Goal: Task Accomplishment & Management: Use online tool/utility

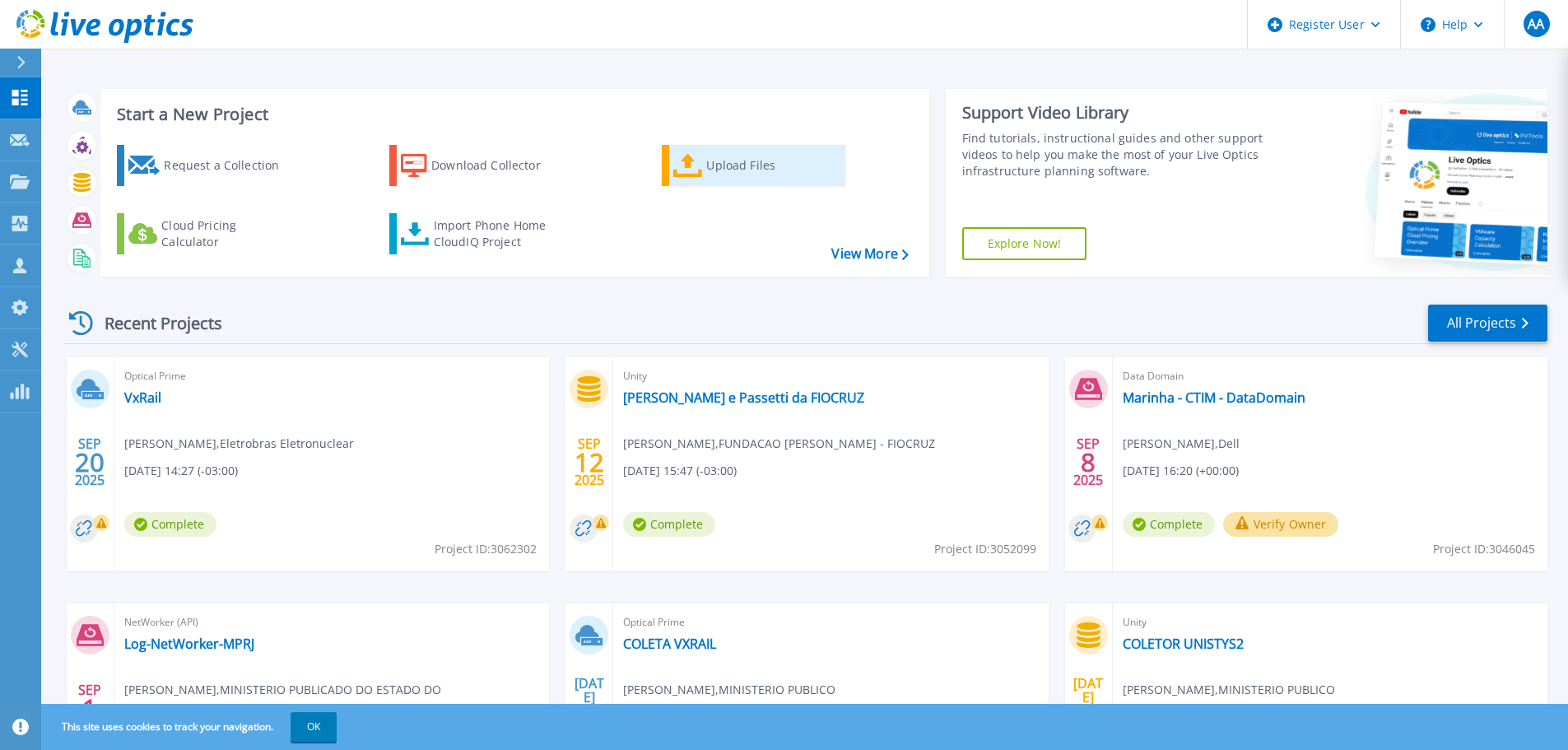
click at [722, 166] on div "Upload Files" at bounding box center [772, 165] width 132 height 33
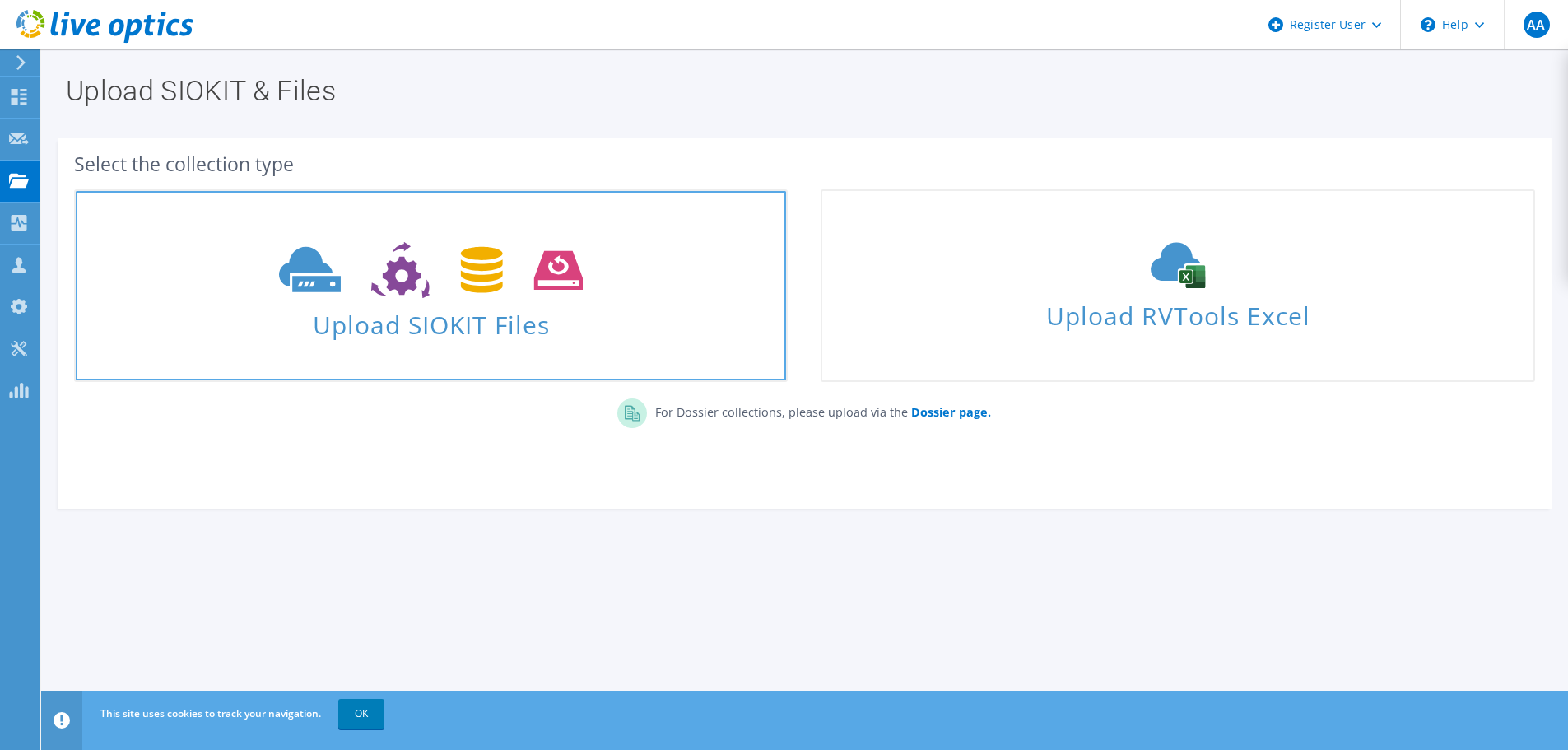
click at [441, 288] on icon at bounding box center [431, 270] width 303 height 57
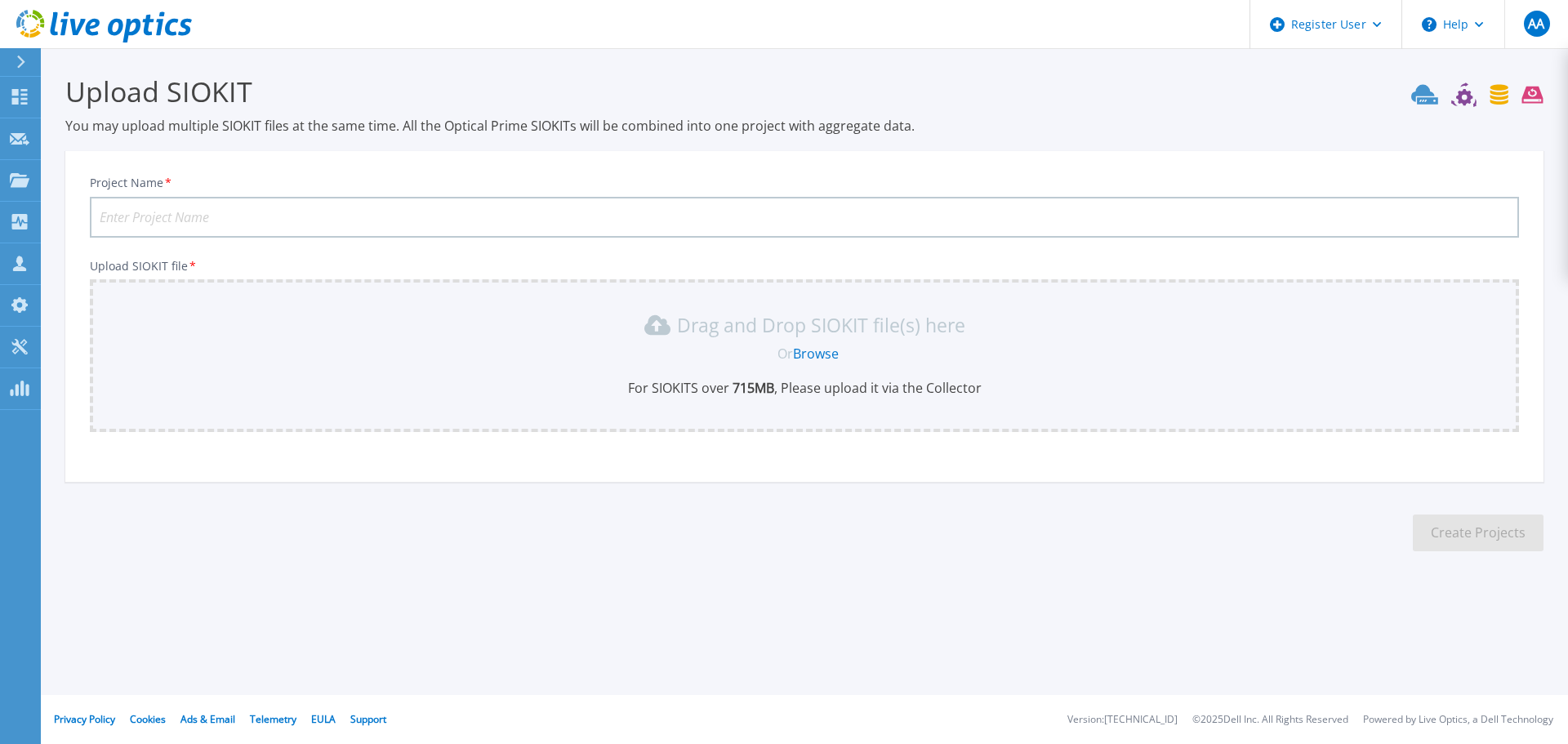
click at [363, 219] on input "Project Name *" at bounding box center [804, 218] width 1429 height 41
type input "PETROS - VxRail"
click at [817, 352] on link "Browse" at bounding box center [815, 354] width 46 height 18
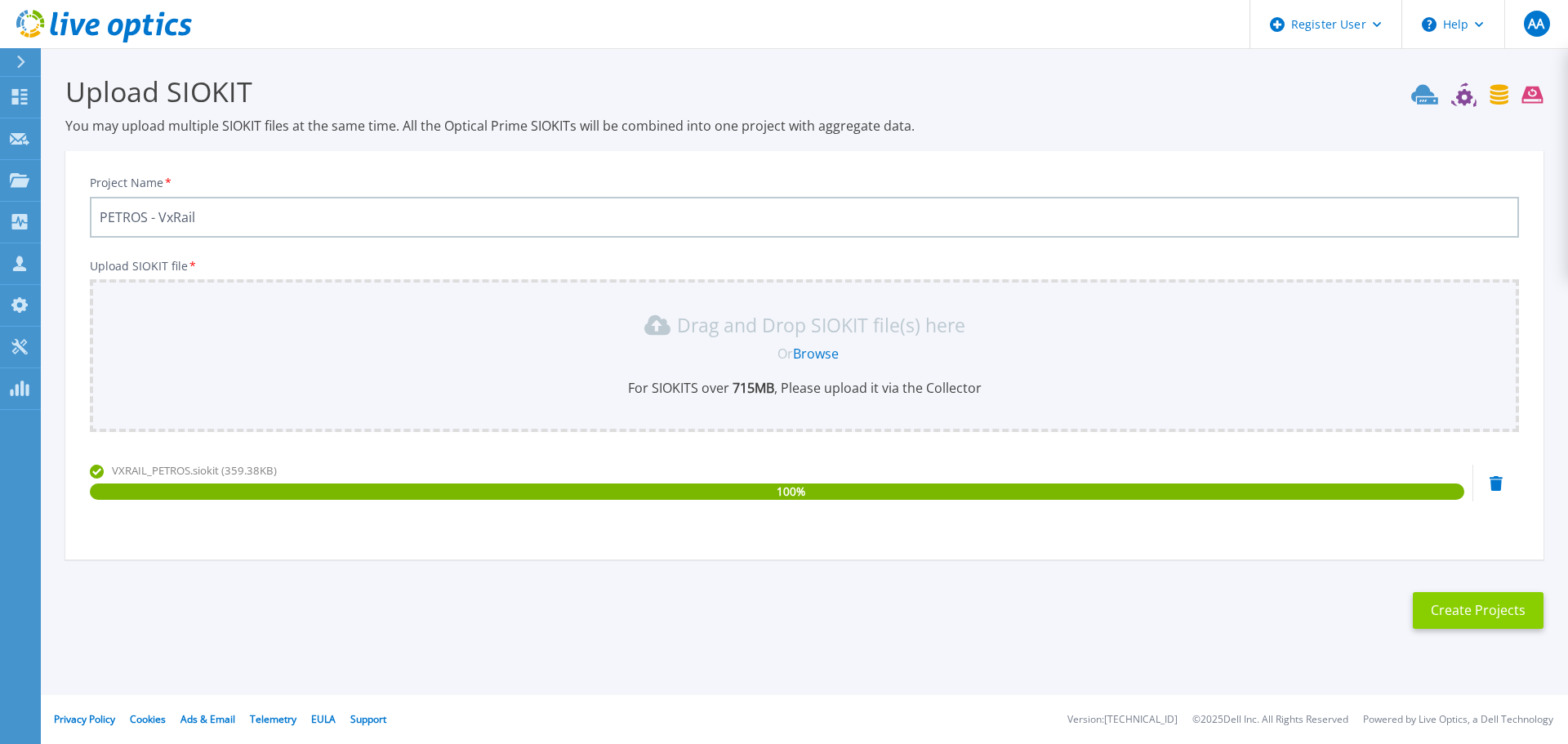
click at [1448, 607] on button "Create Projects" at bounding box center [1478, 610] width 131 height 37
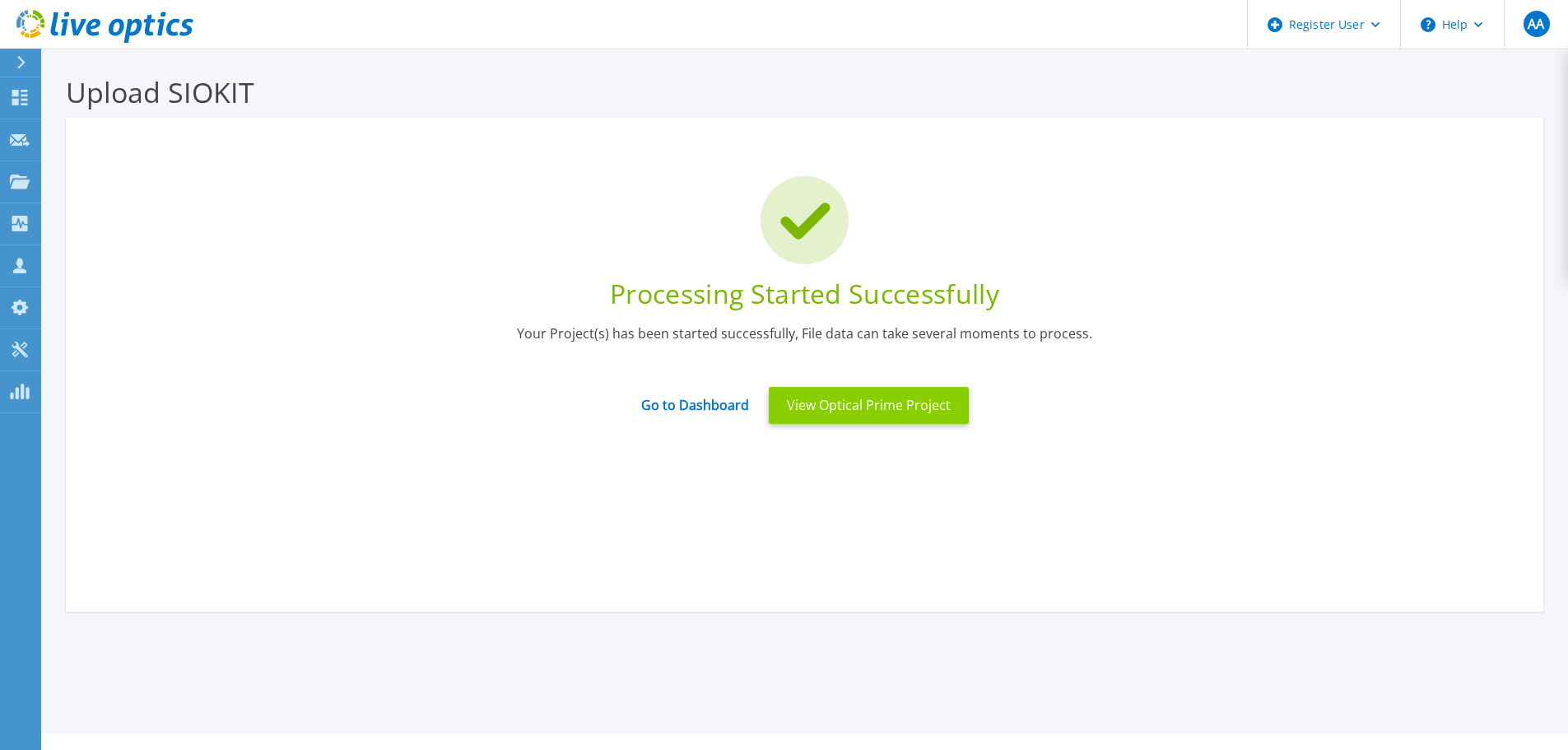
click at [825, 406] on button "View Optical Prime Project" at bounding box center [868, 405] width 200 height 37
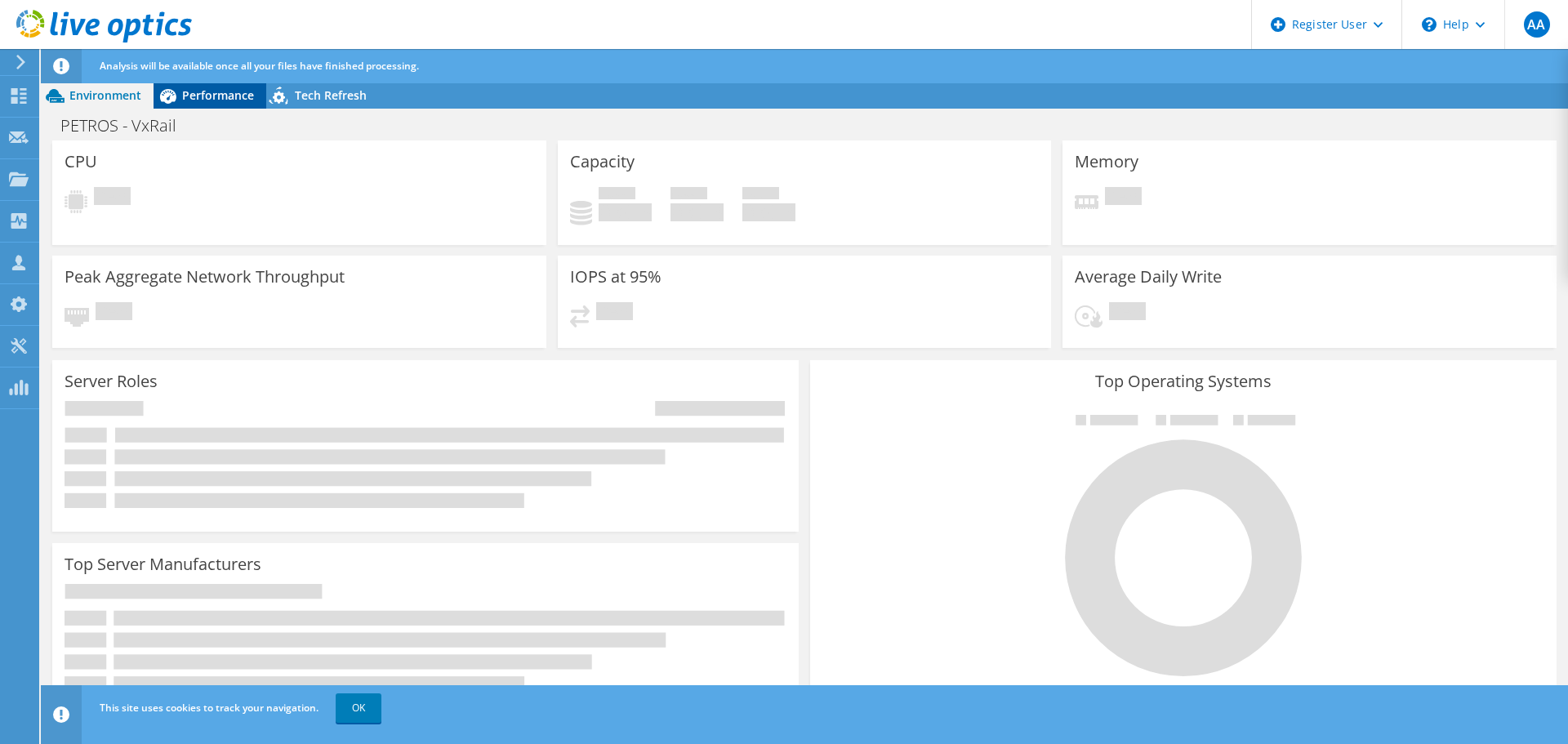
click at [210, 91] on span "Performance" at bounding box center [218, 95] width 72 height 15
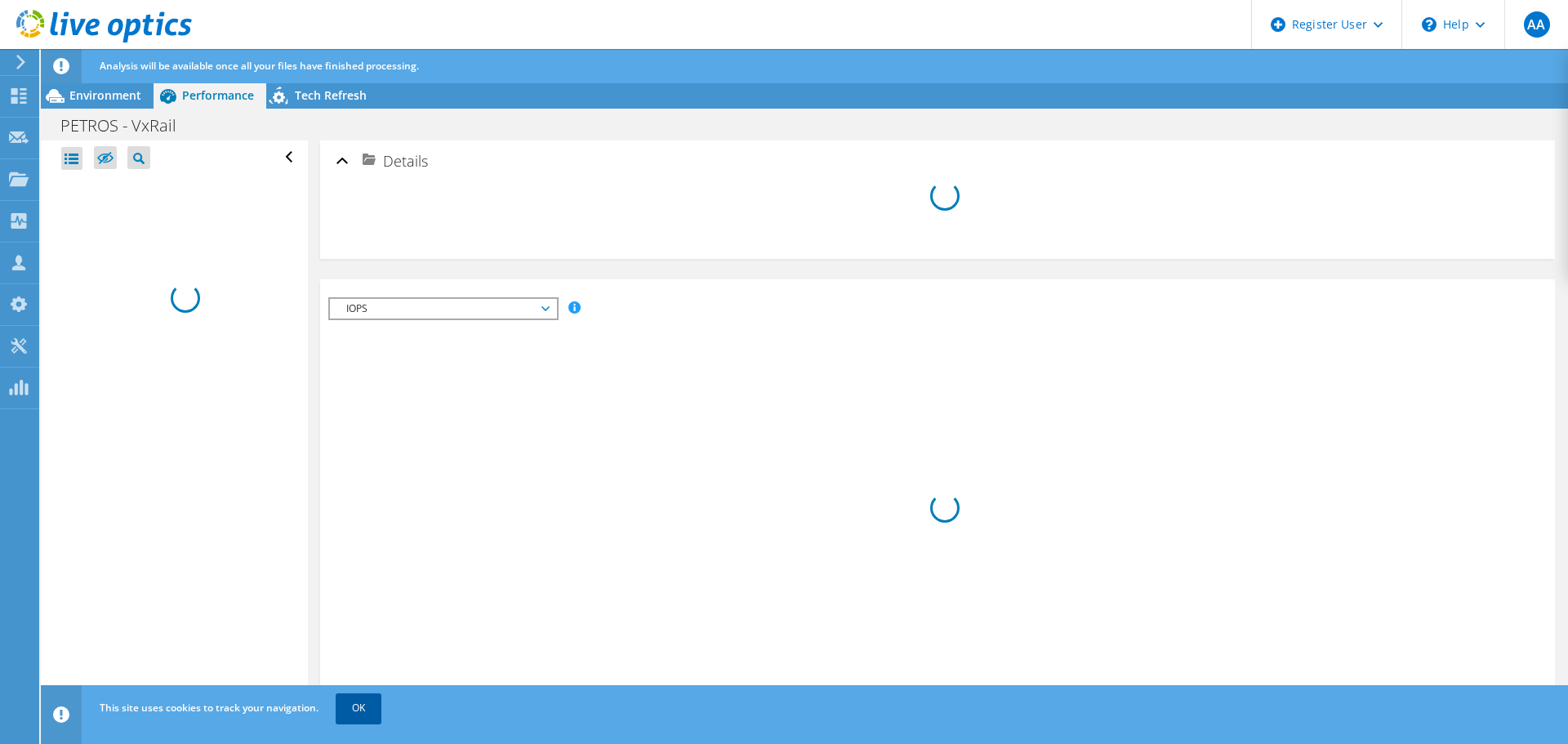
click at [367, 714] on link "OK" at bounding box center [358, 708] width 46 height 30
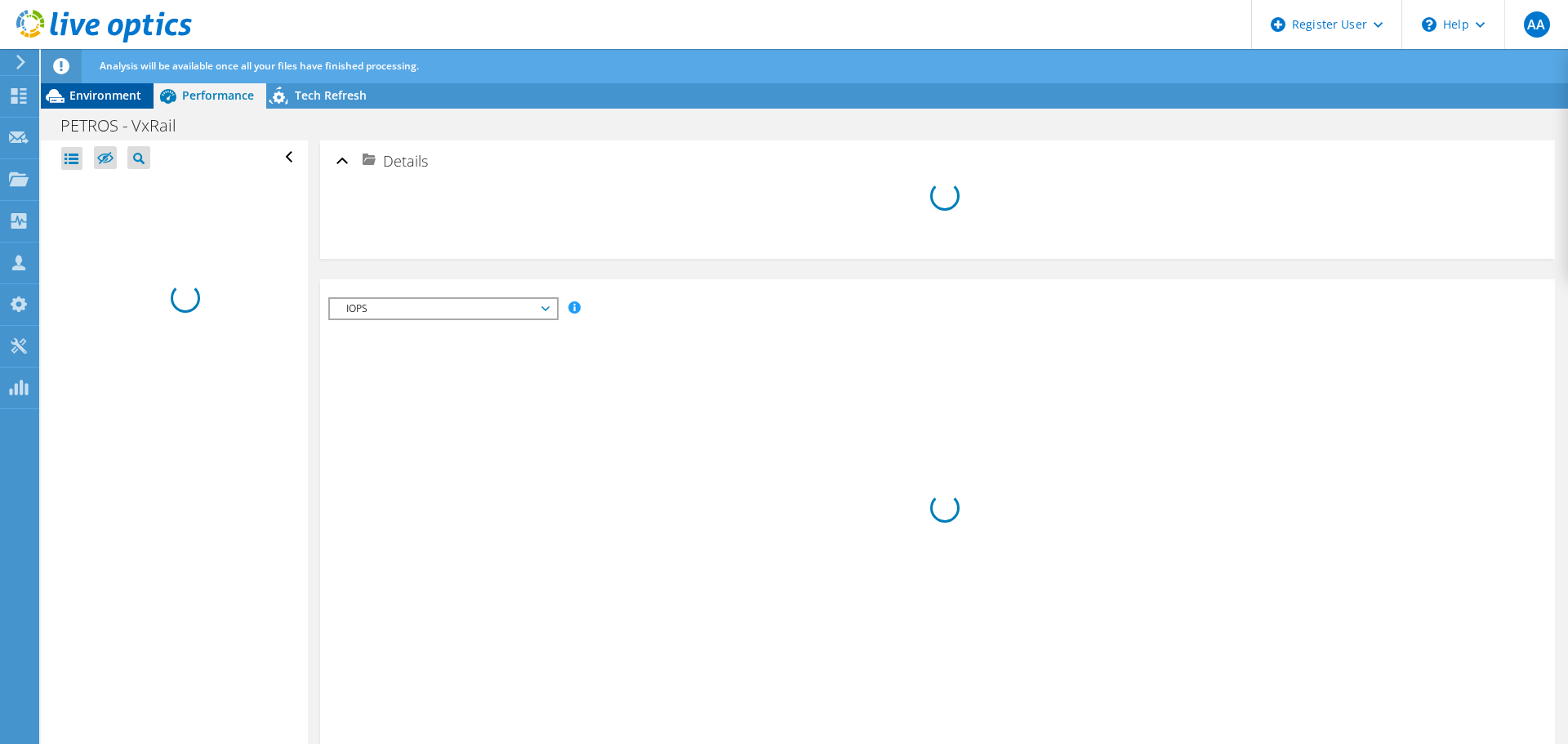
click at [120, 93] on span "Environment" at bounding box center [105, 95] width 72 height 15
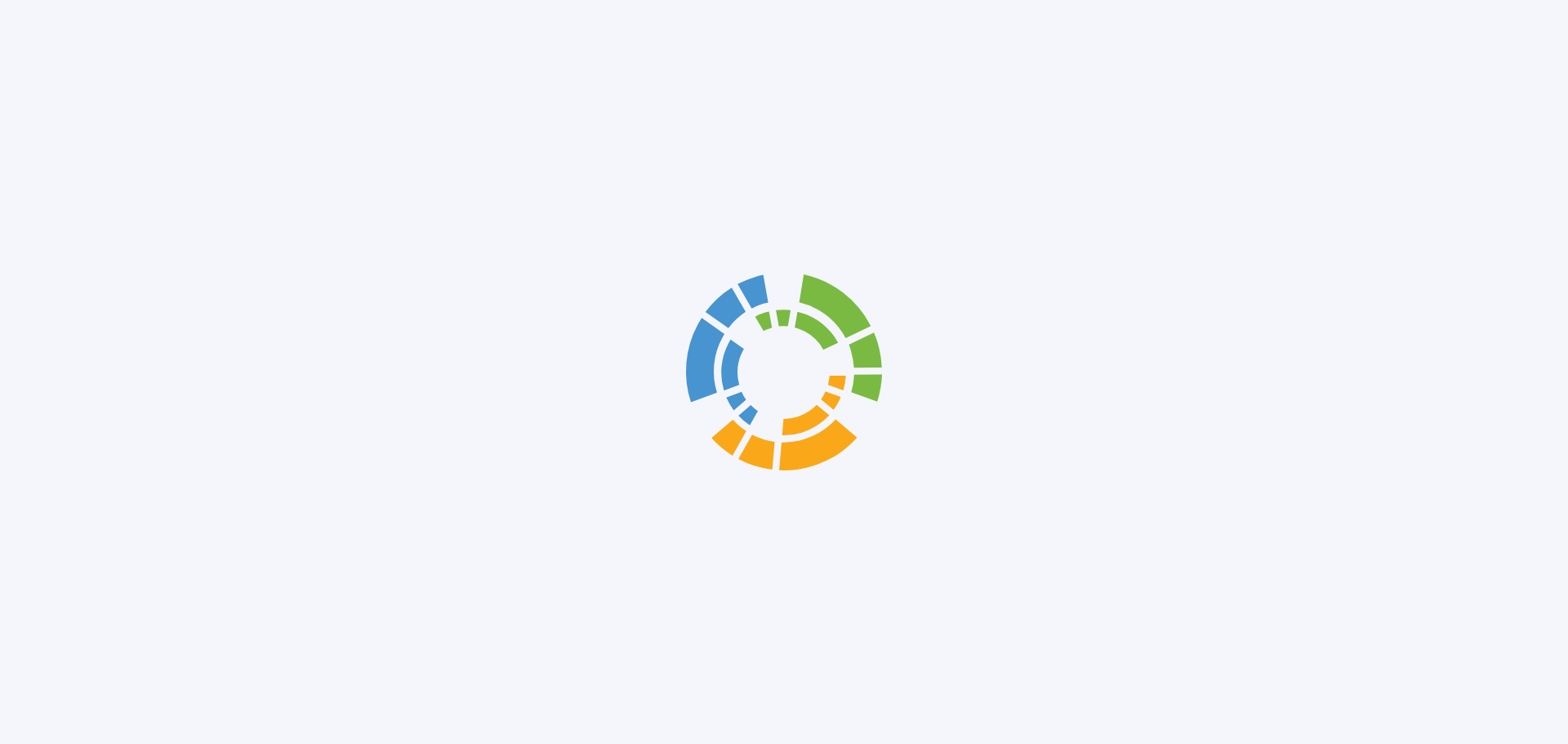
click at [56, 95] on div at bounding box center [784, 372] width 1568 height 744
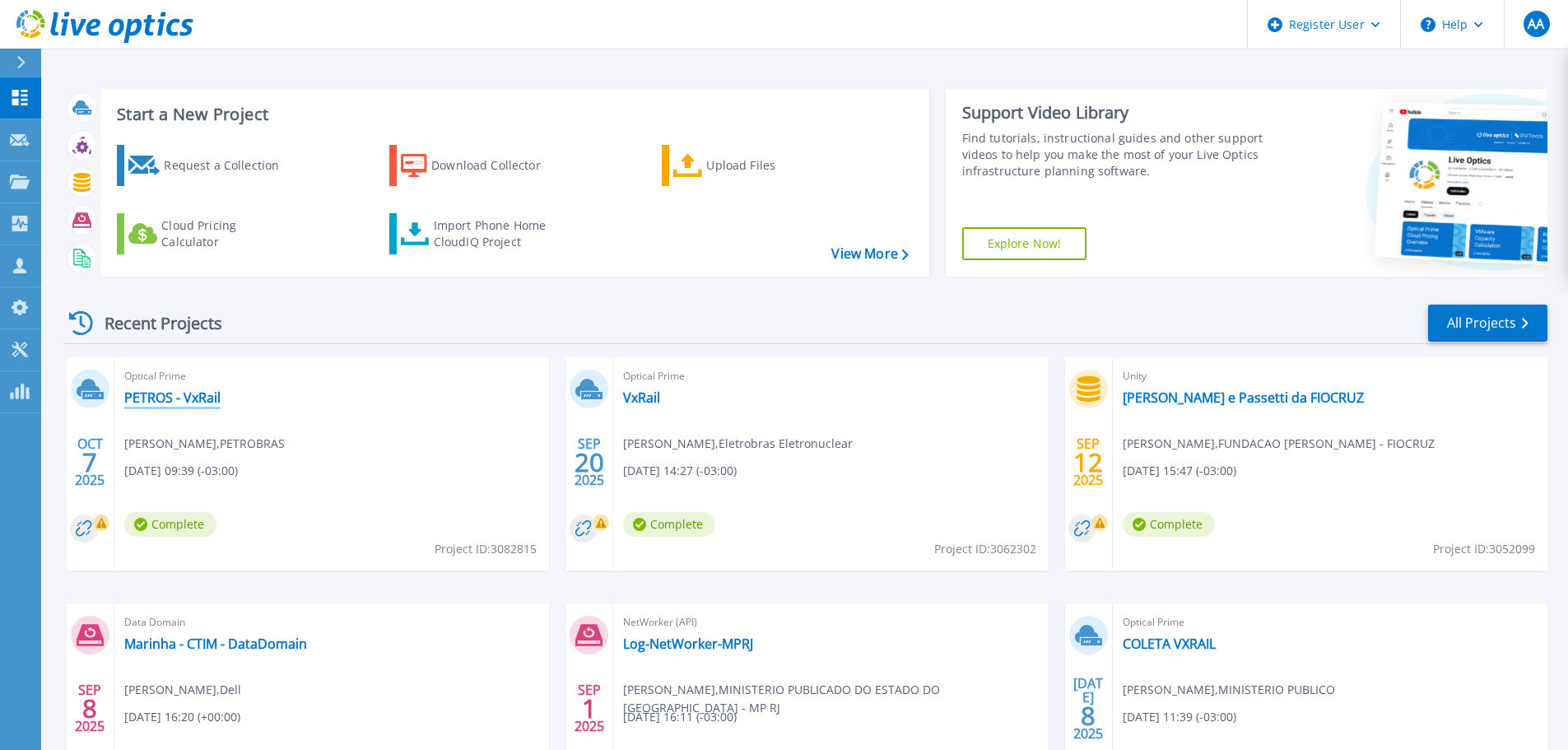
click at [216, 399] on link "PETROS - VxRail" at bounding box center [173, 398] width 97 height 16
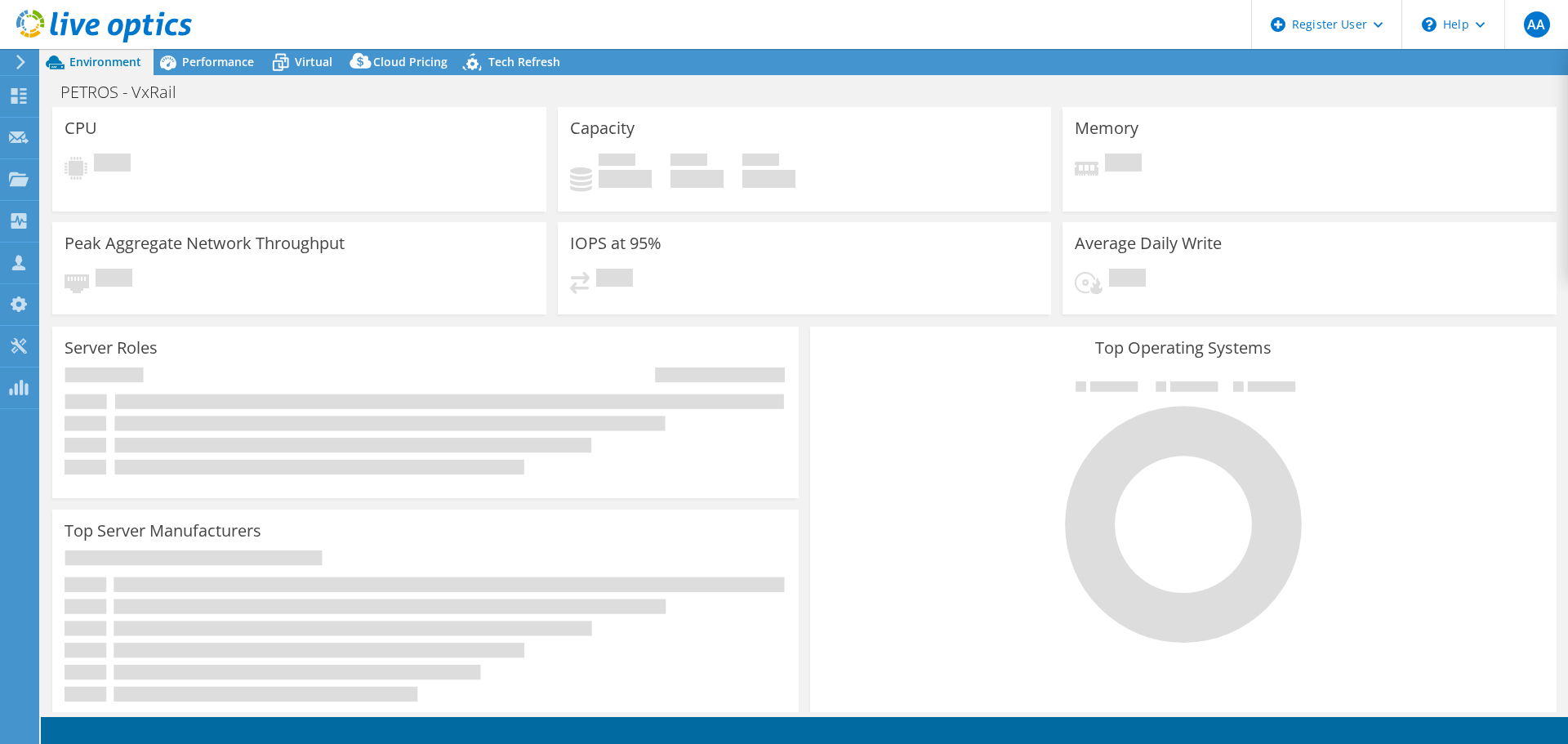
select select "USD"
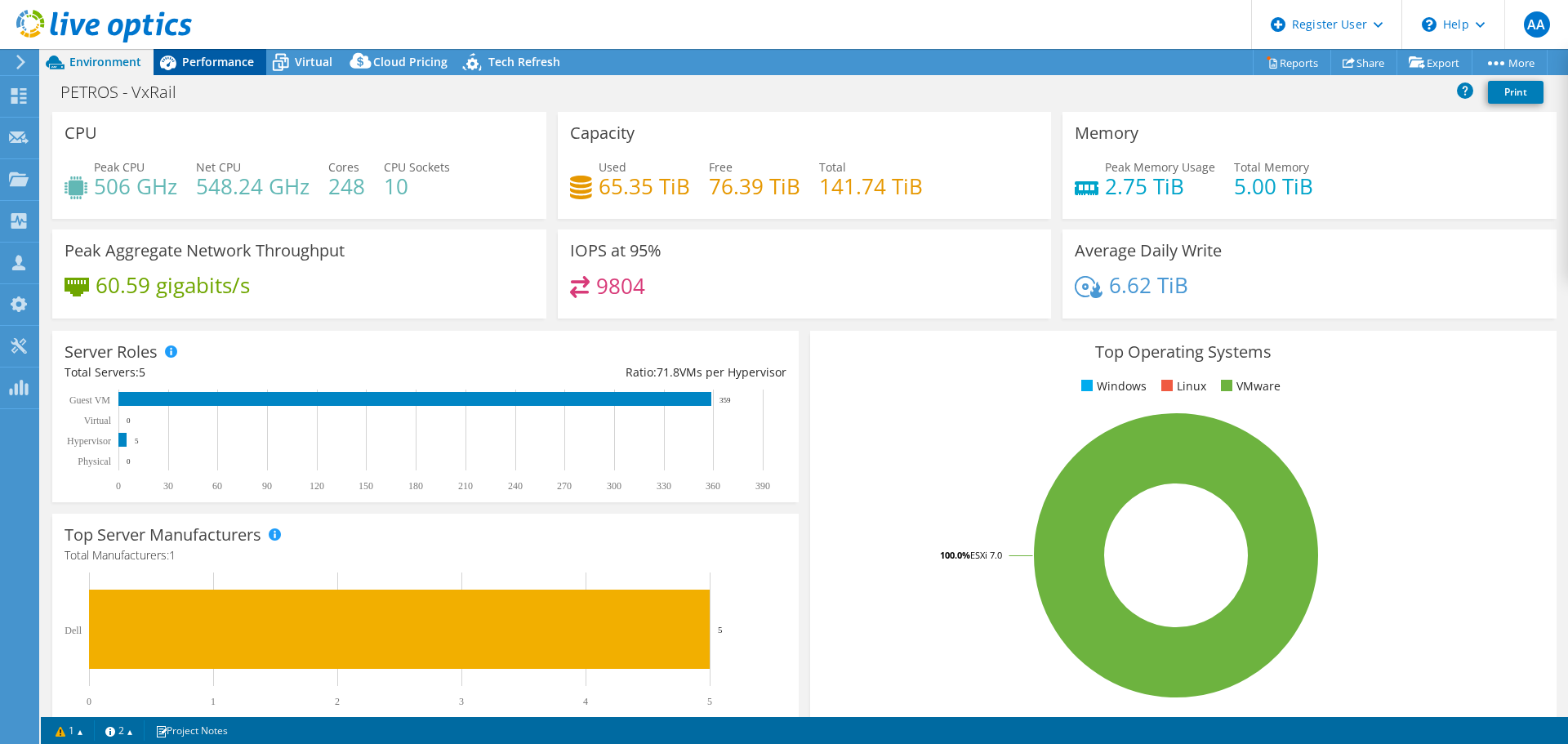
click at [220, 62] on span "Performance" at bounding box center [218, 61] width 72 height 15
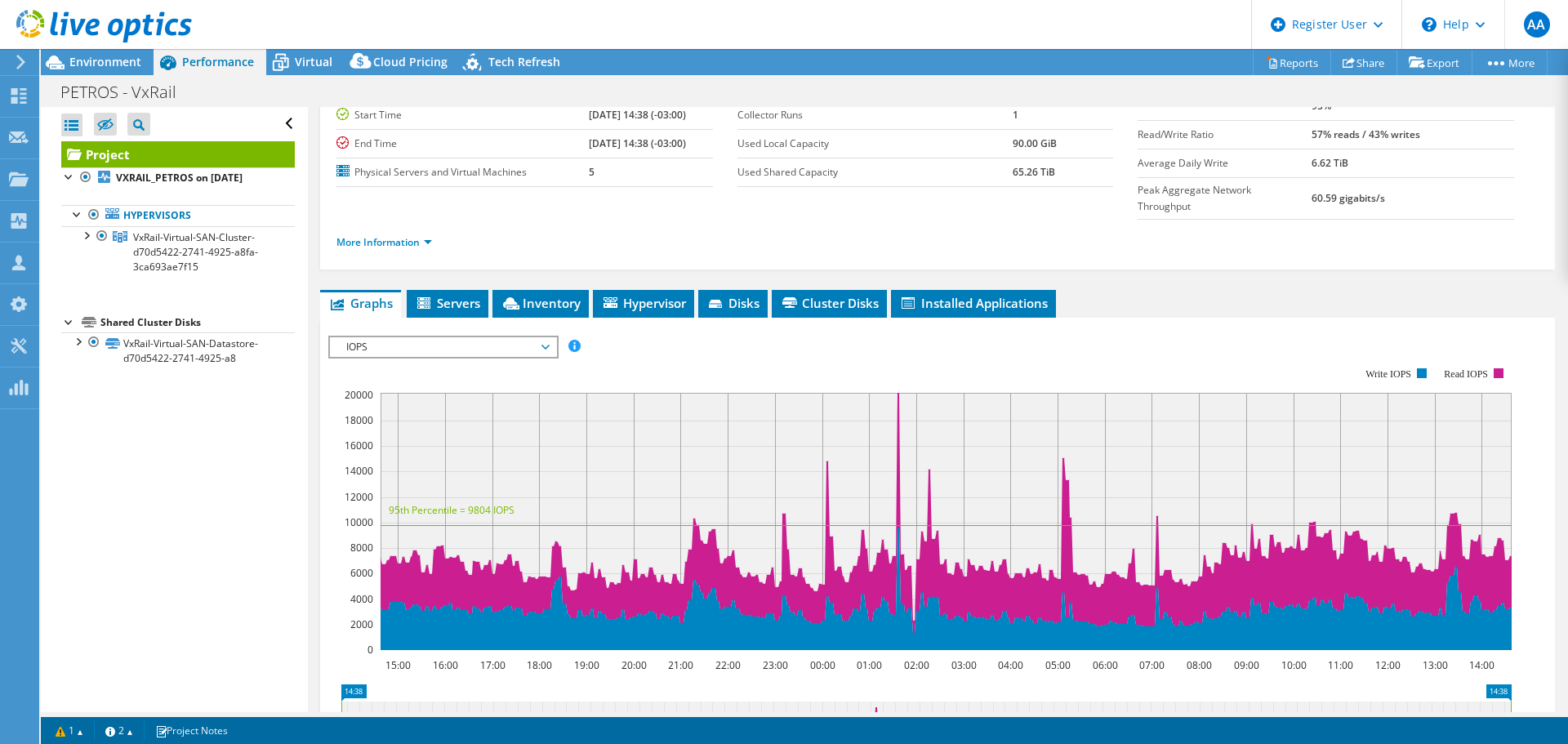
scroll to position [163, 0]
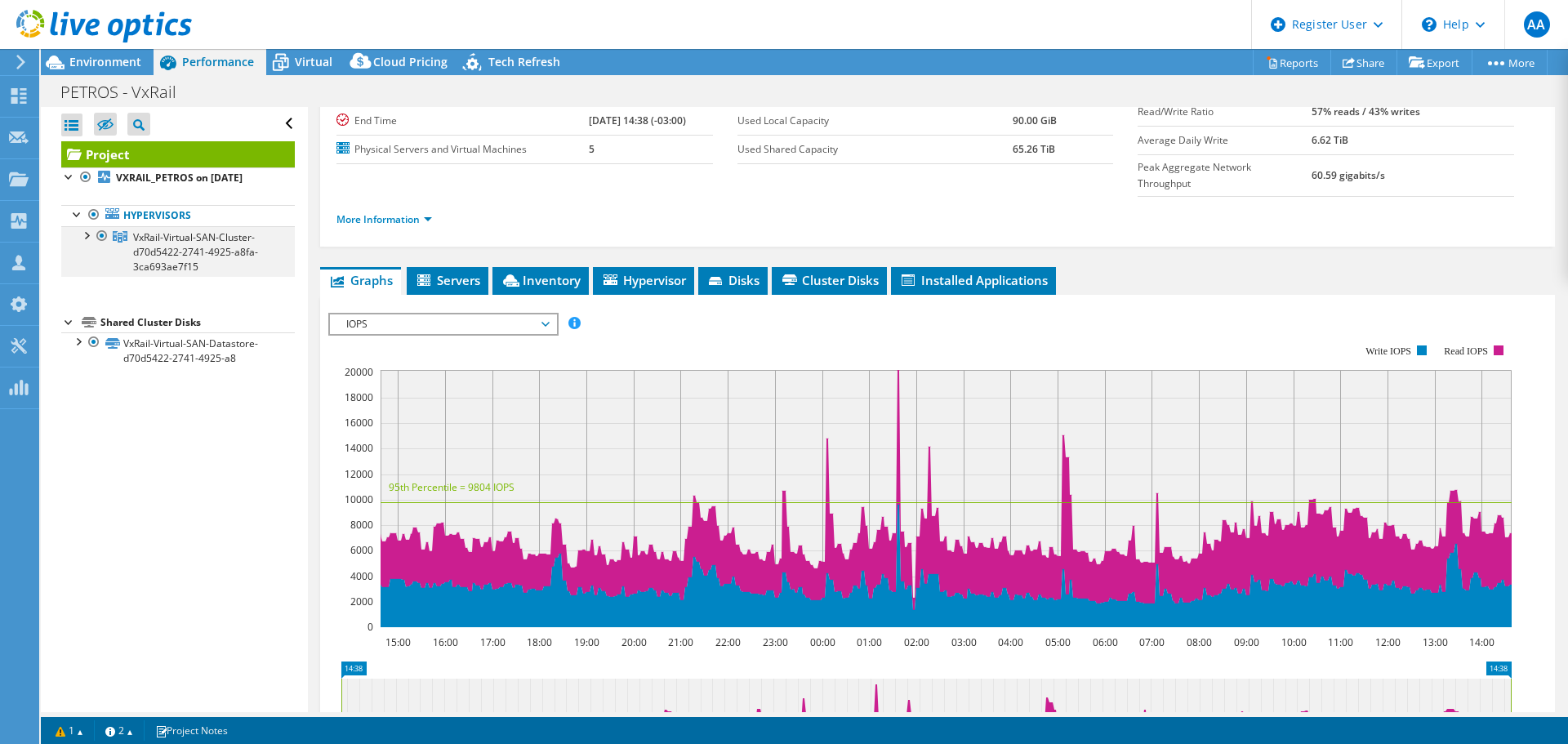
click at [85, 235] on div at bounding box center [86, 234] width 16 height 16
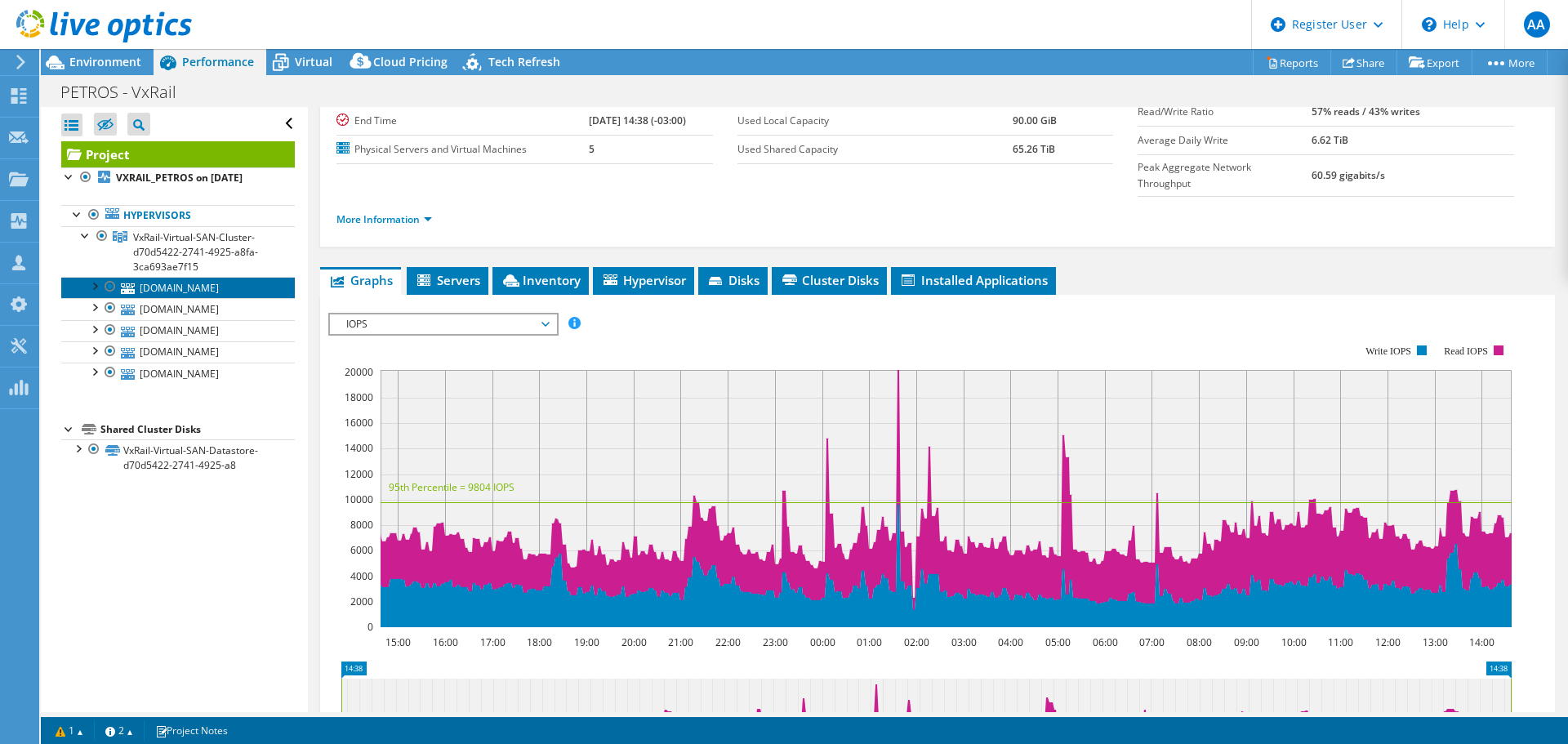
click at [170, 288] on link "[DOMAIN_NAME]" at bounding box center [177, 288] width 234 height 22
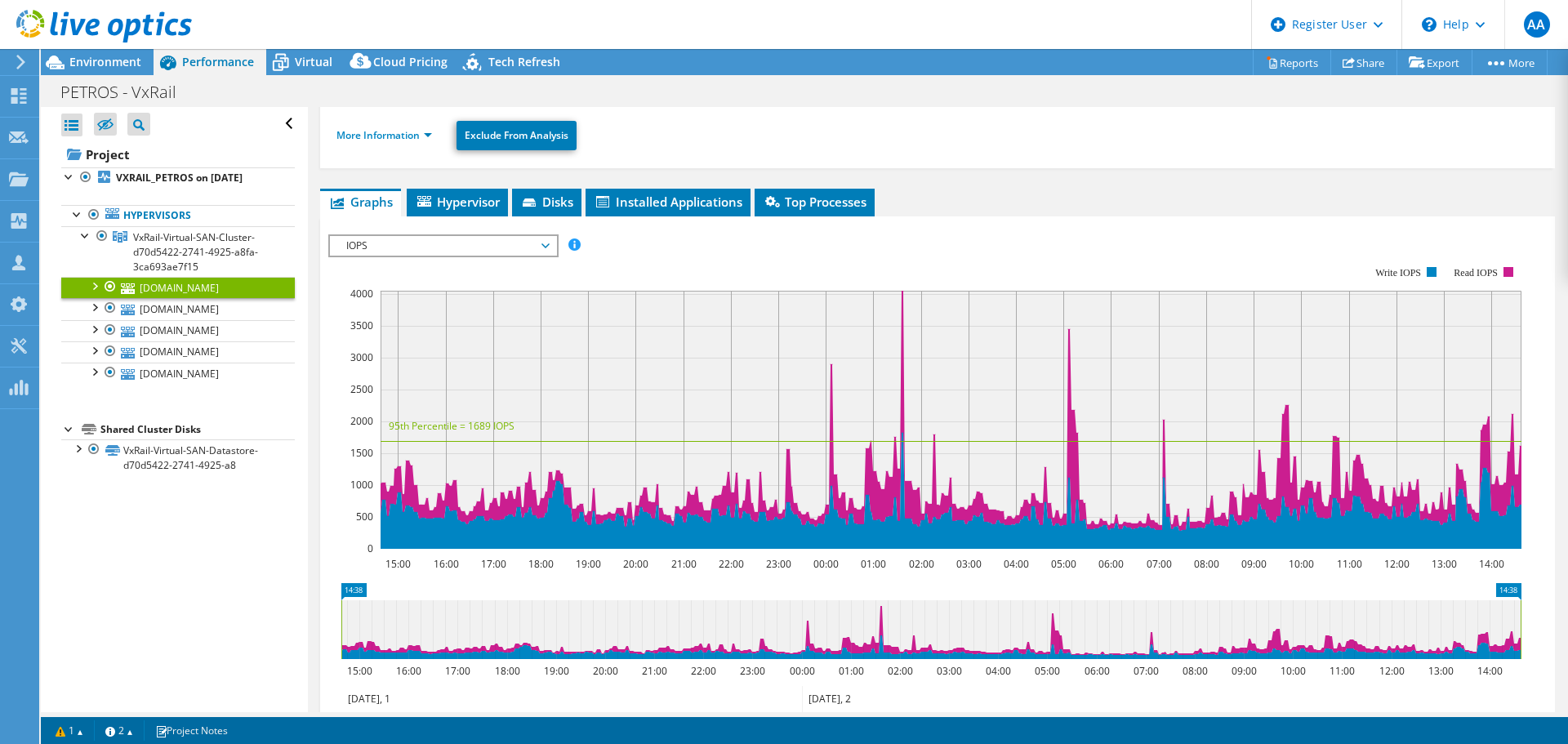
click at [533, 246] on span "IOPS" at bounding box center [443, 246] width 210 height 20
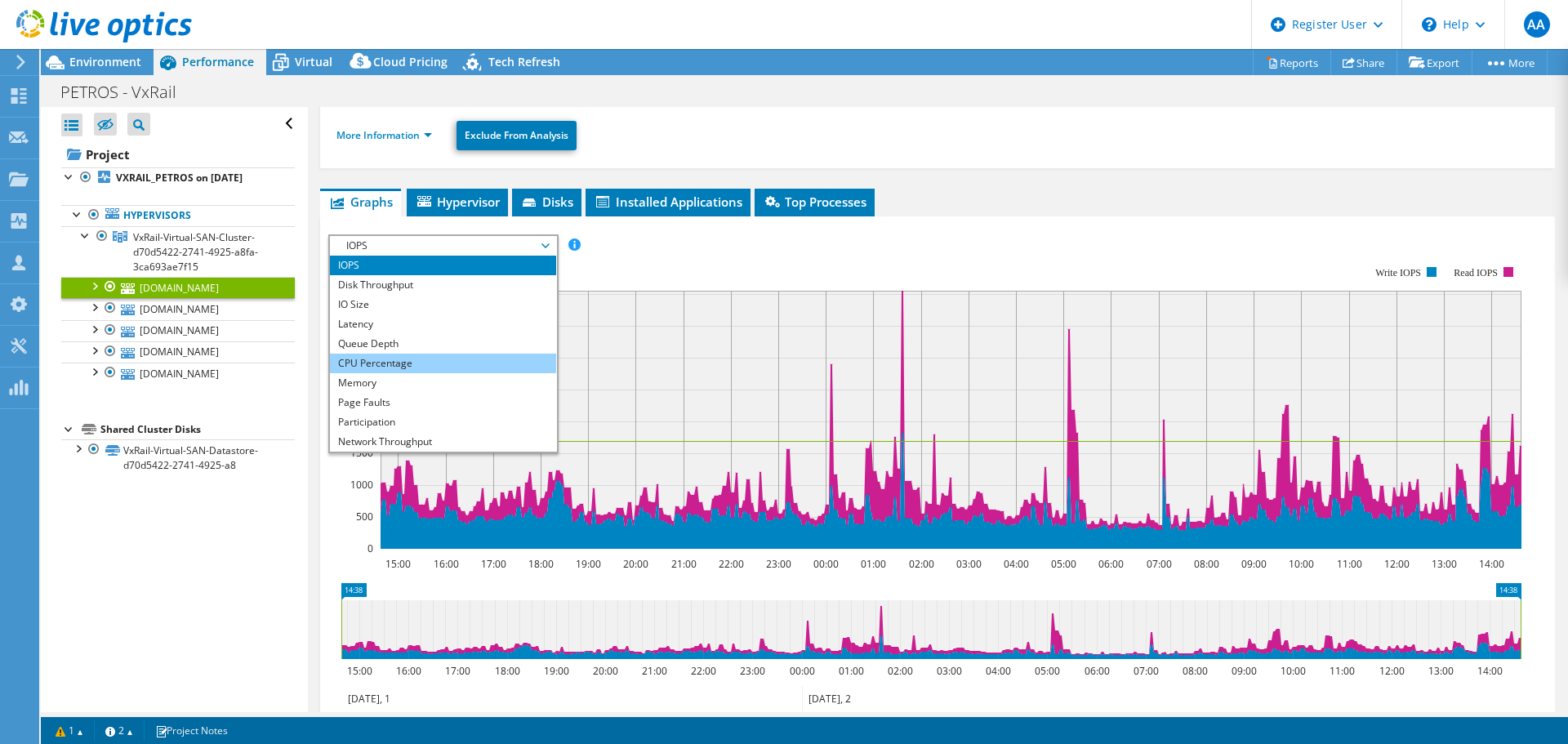
click at [400, 364] on li "CPU Percentage" at bounding box center [443, 364] width 226 height 20
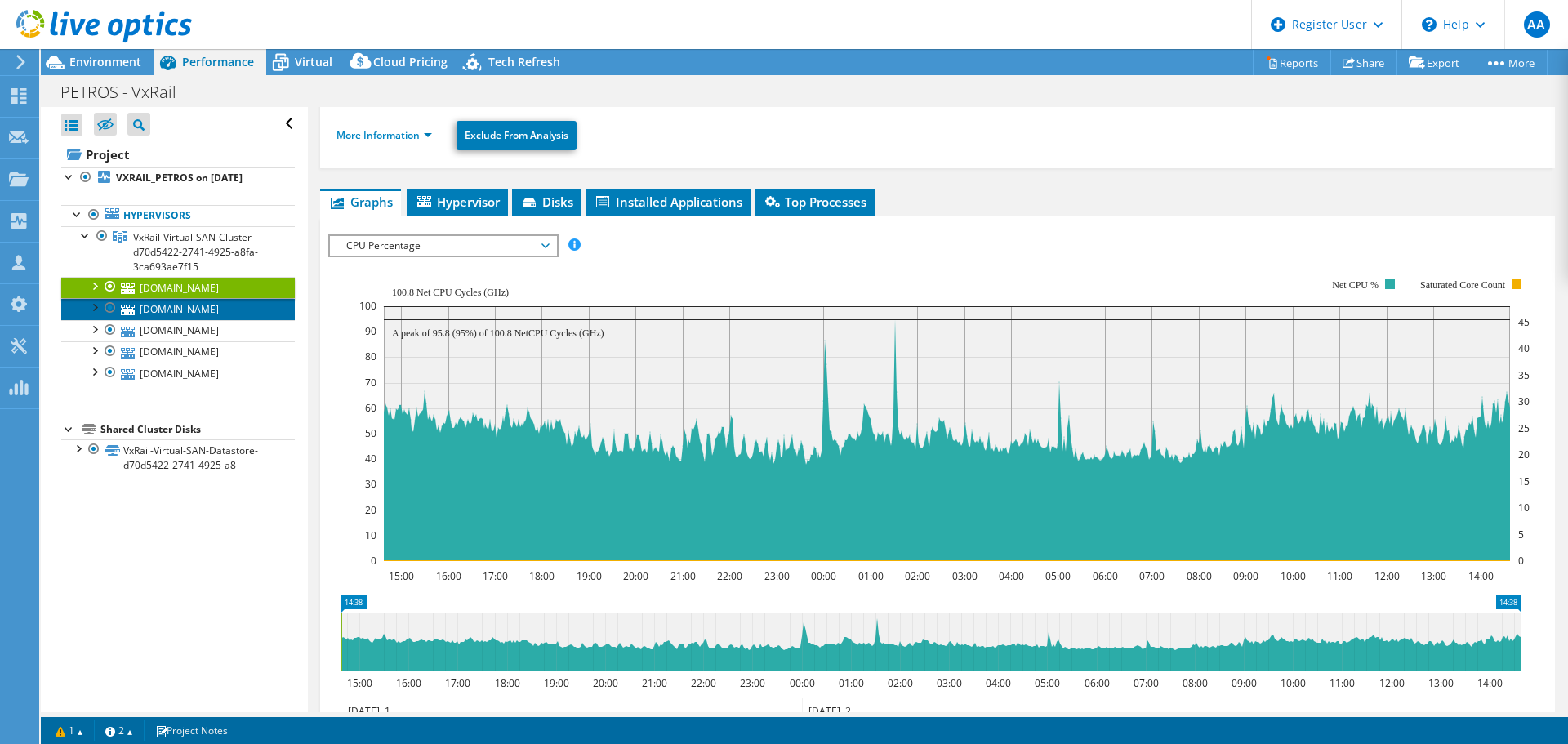
click at [240, 314] on link "[DOMAIN_NAME]" at bounding box center [177, 309] width 234 height 22
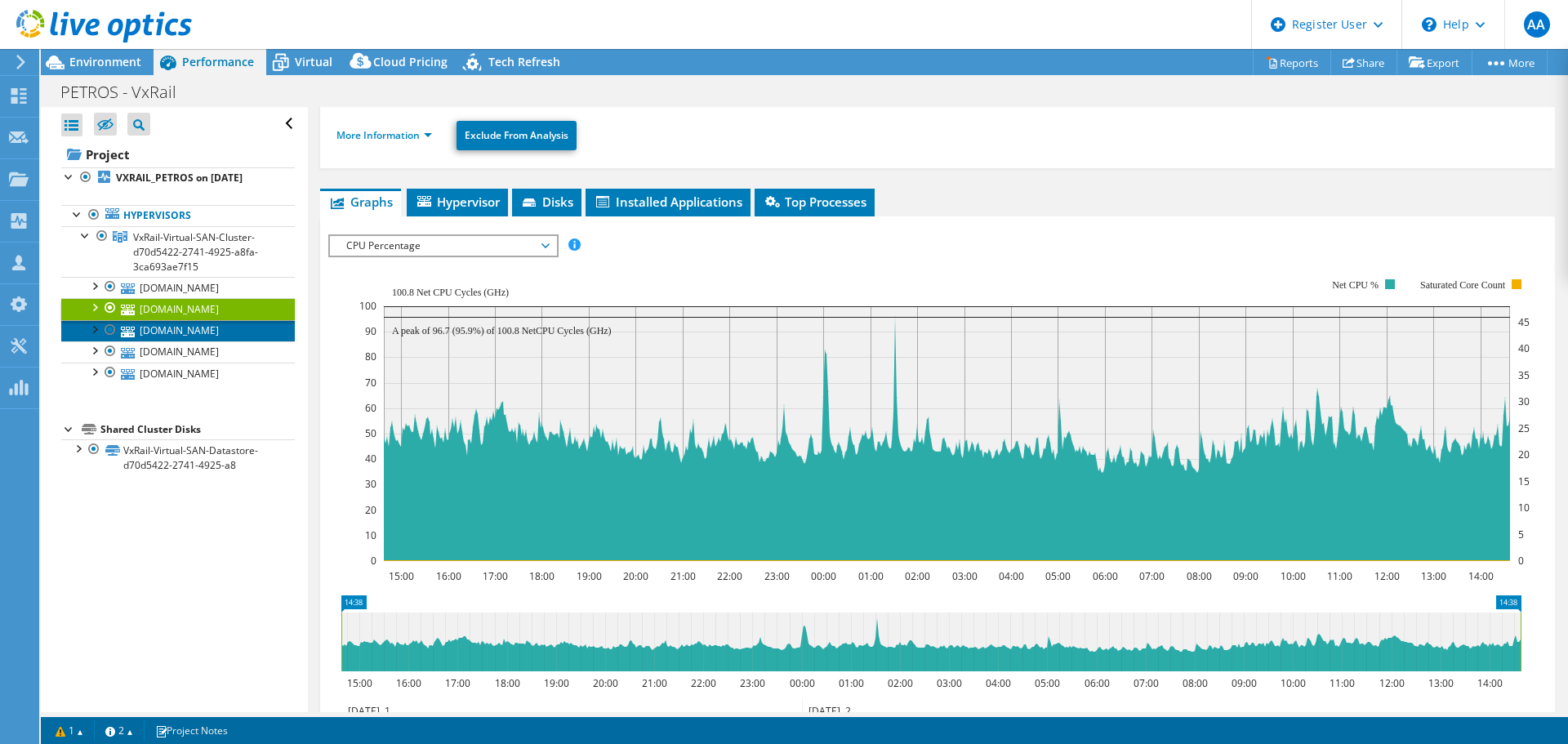
click at [231, 330] on link "[DOMAIN_NAME]" at bounding box center [177, 331] width 234 height 22
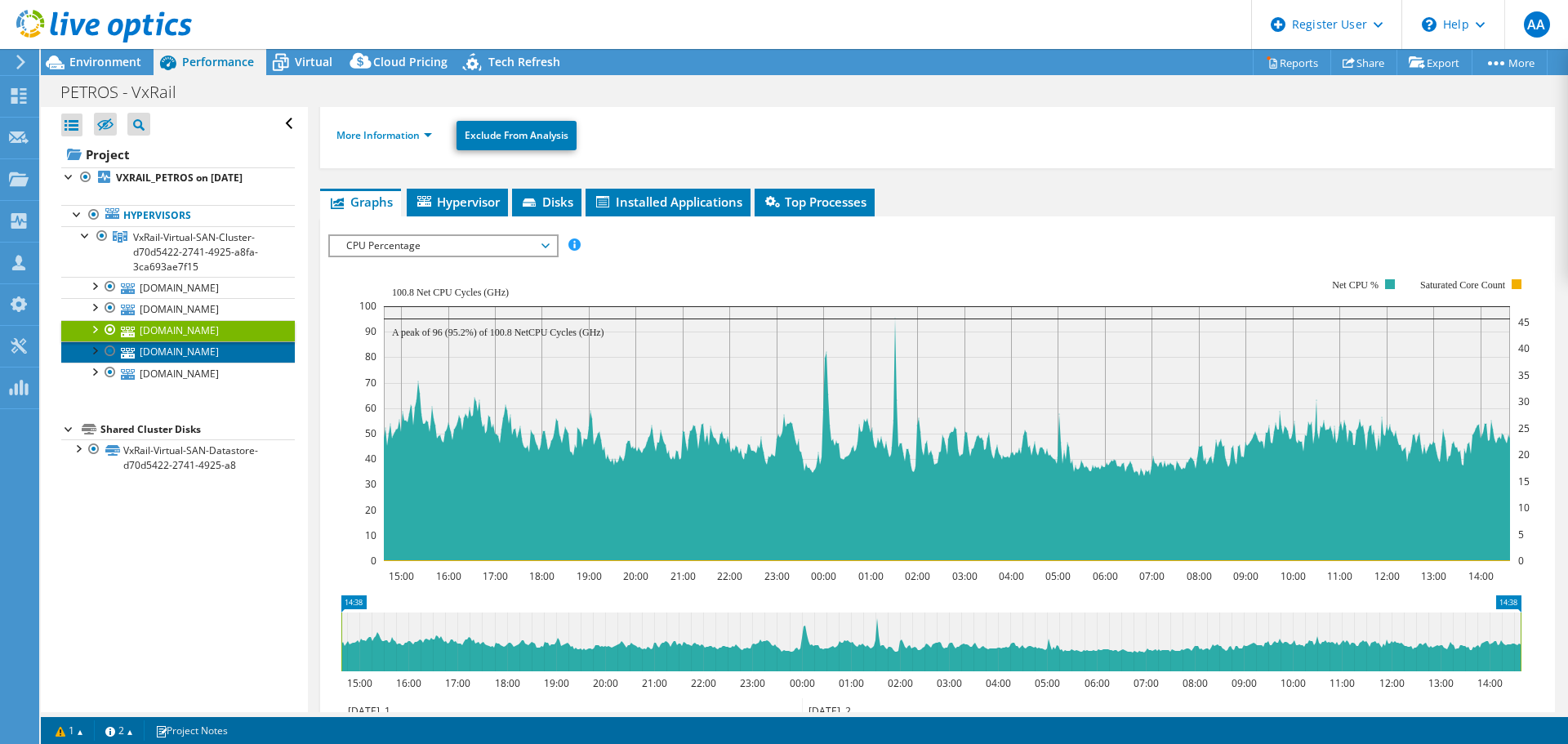
click at [226, 350] on link "[DOMAIN_NAME]" at bounding box center [177, 352] width 234 height 22
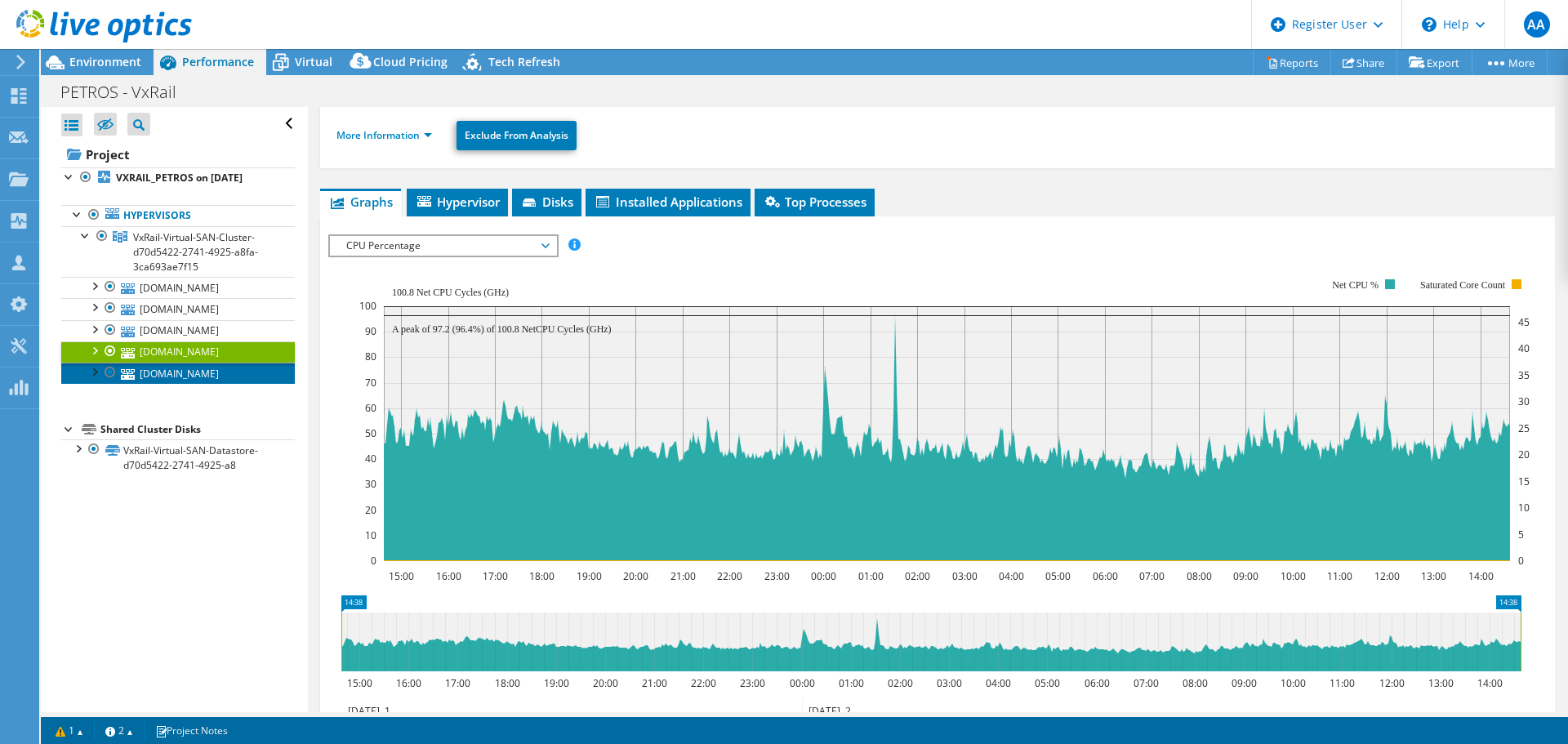
click at [217, 369] on link "[DOMAIN_NAME]" at bounding box center [177, 374] width 234 height 22
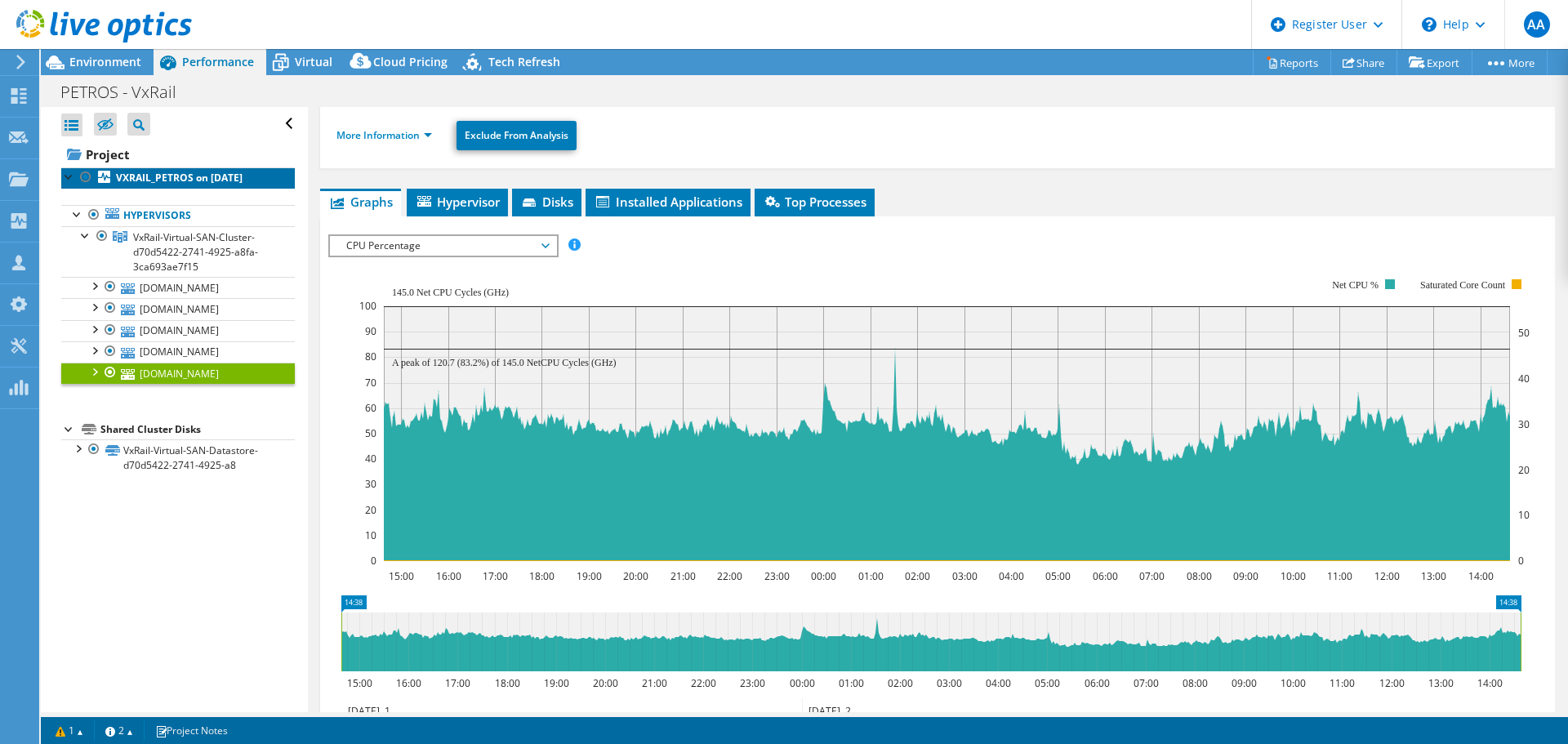
click at [159, 172] on b "VXRAIL_PETROS on [DATE]" at bounding box center [178, 177] width 126 height 13
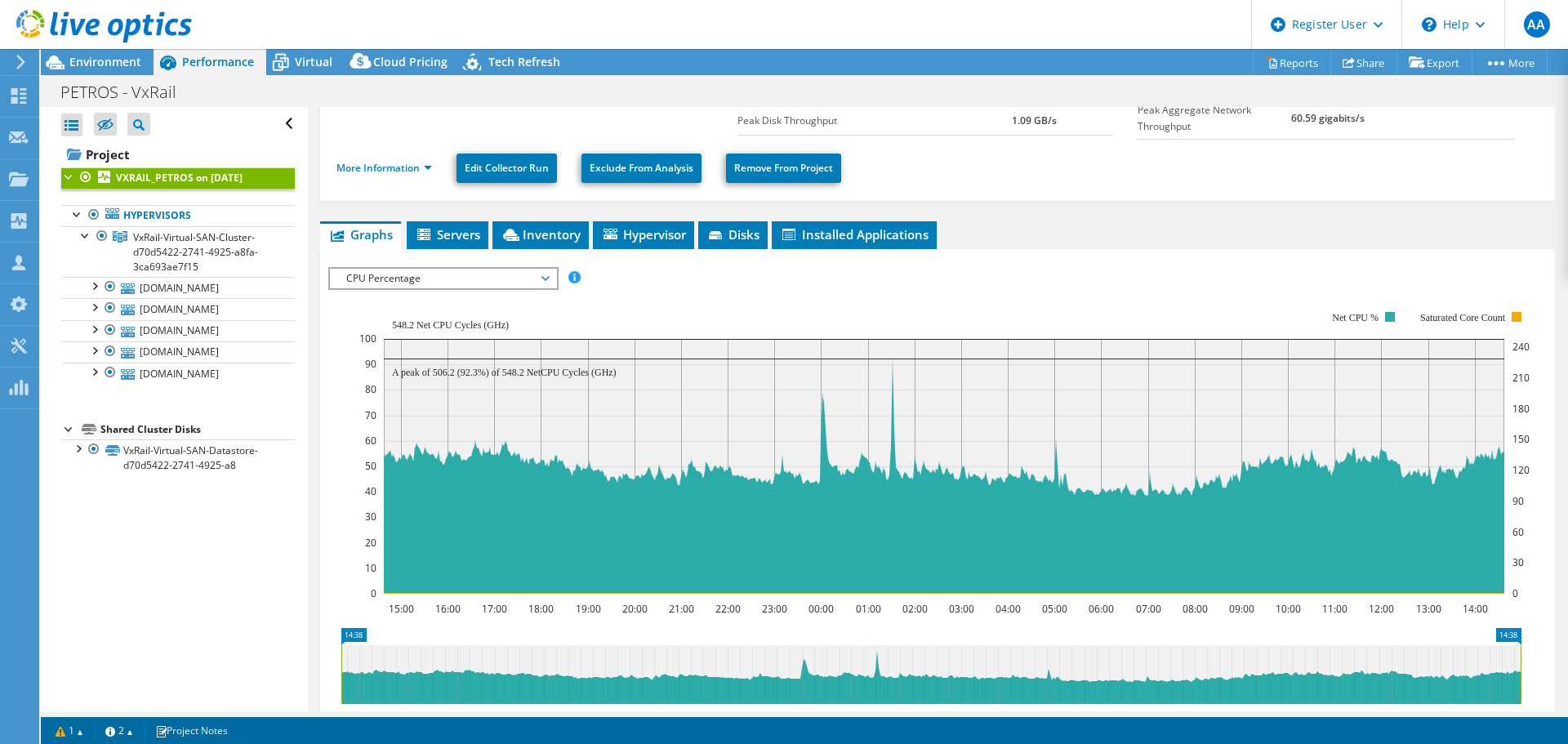
click at [554, 273] on span "CPU Percentage" at bounding box center [443, 279] width 226 height 20
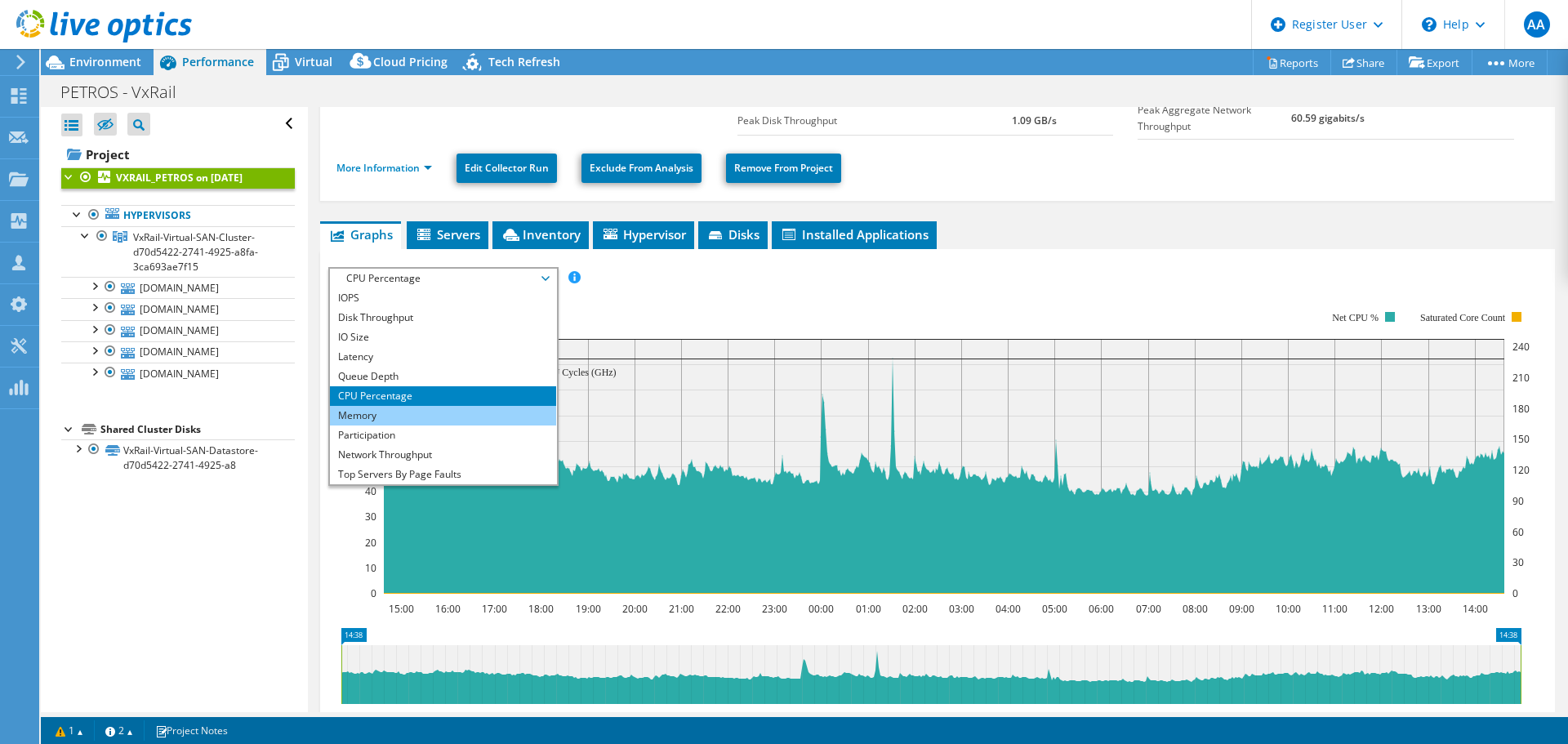
click at [453, 406] on li "Memory" at bounding box center [443, 416] width 226 height 20
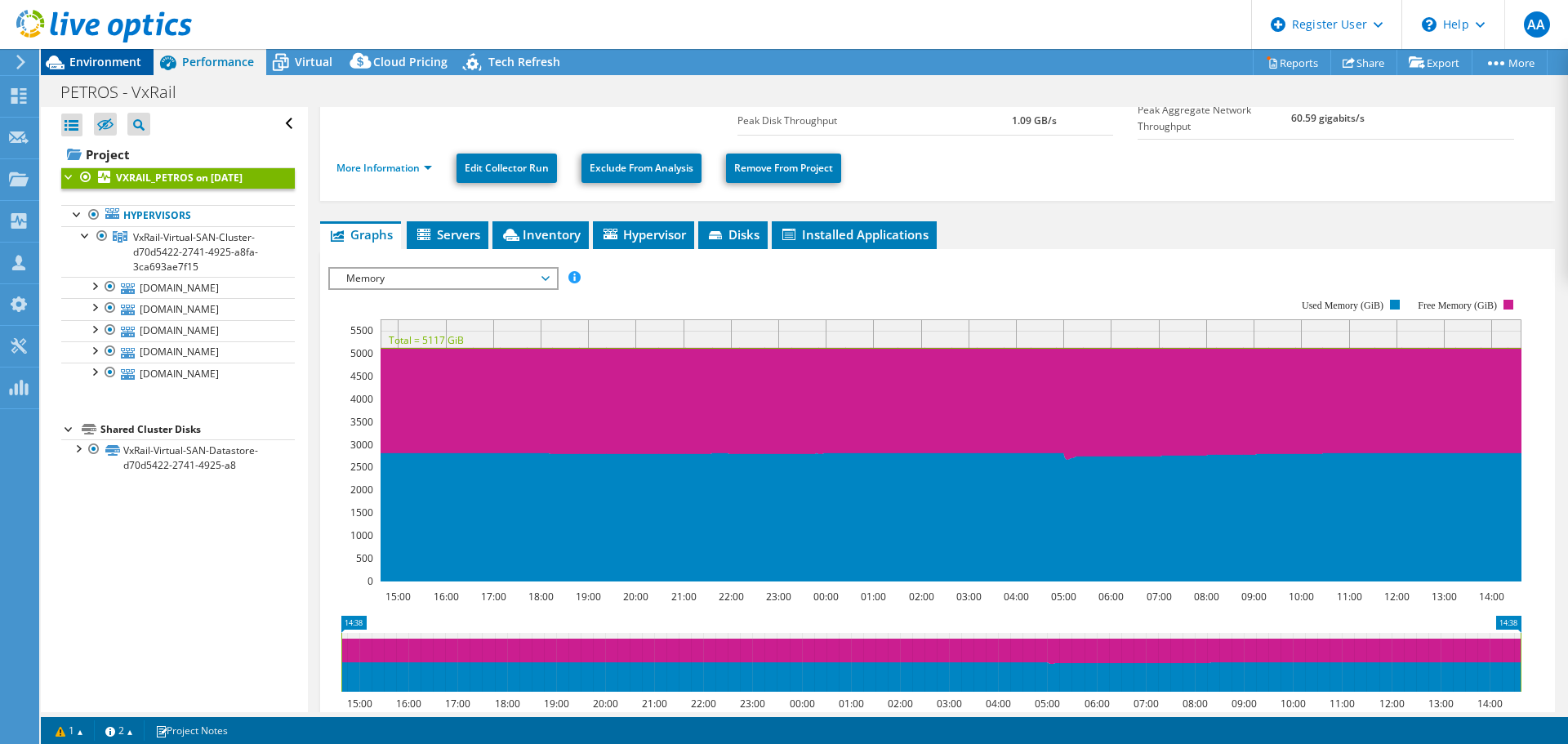
click at [112, 64] on span "Environment" at bounding box center [105, 61] width 72 height 15
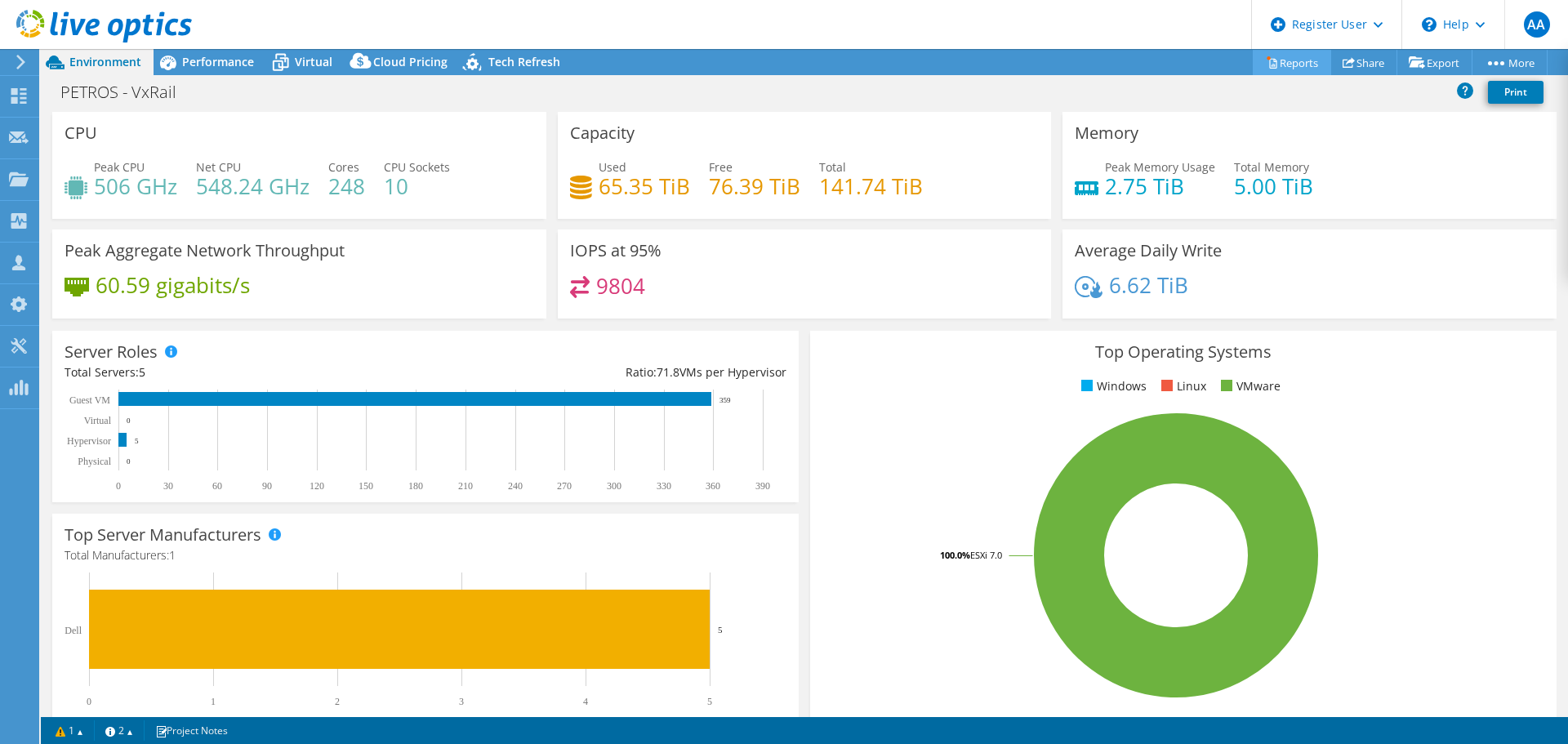
click at [1295, 61] on link "Reports" at bounding box center [1291, 63] width 78 height 25
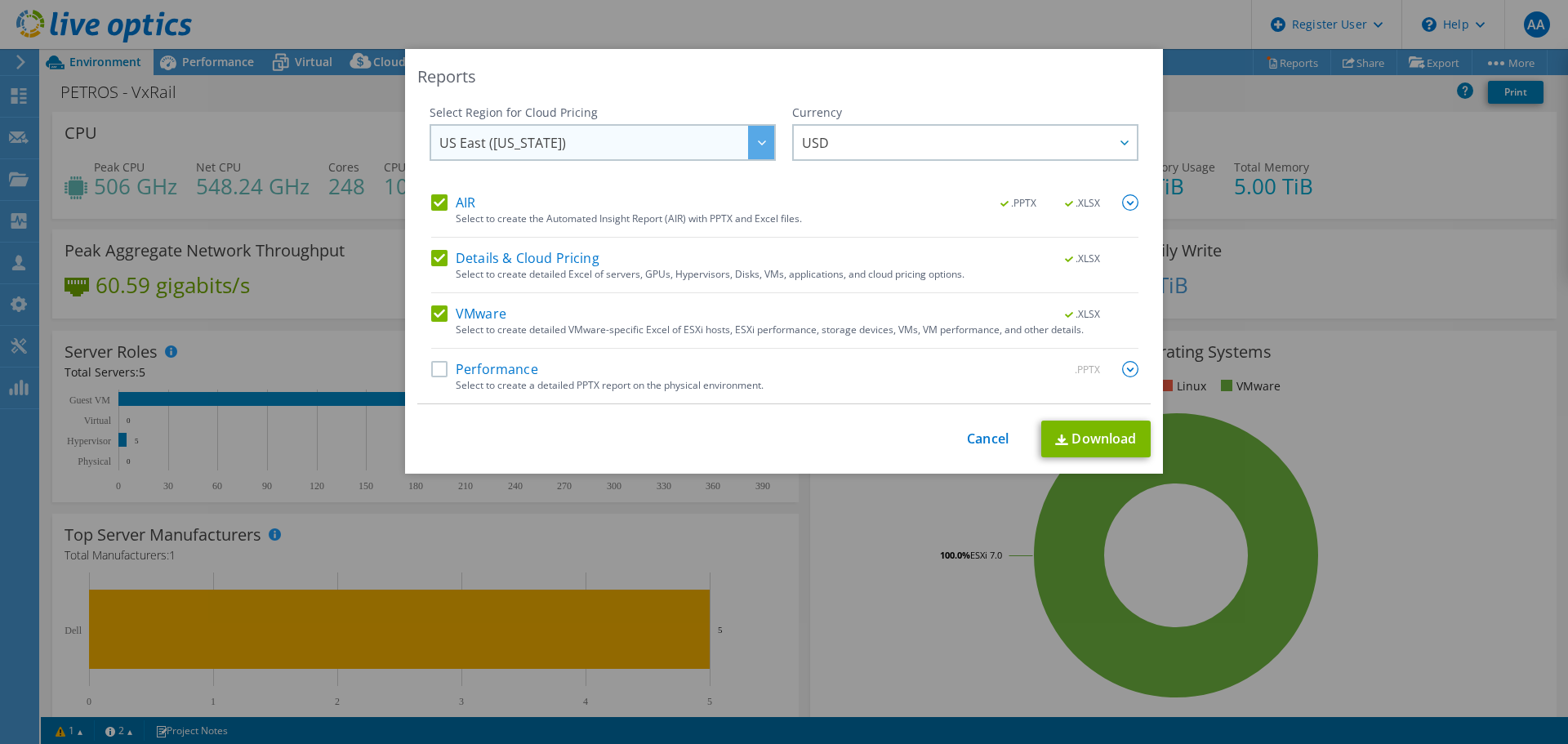
click at [715, 146] on span "US East ([US_STATE])" at bounding box center [607, 142] width 335 height 33
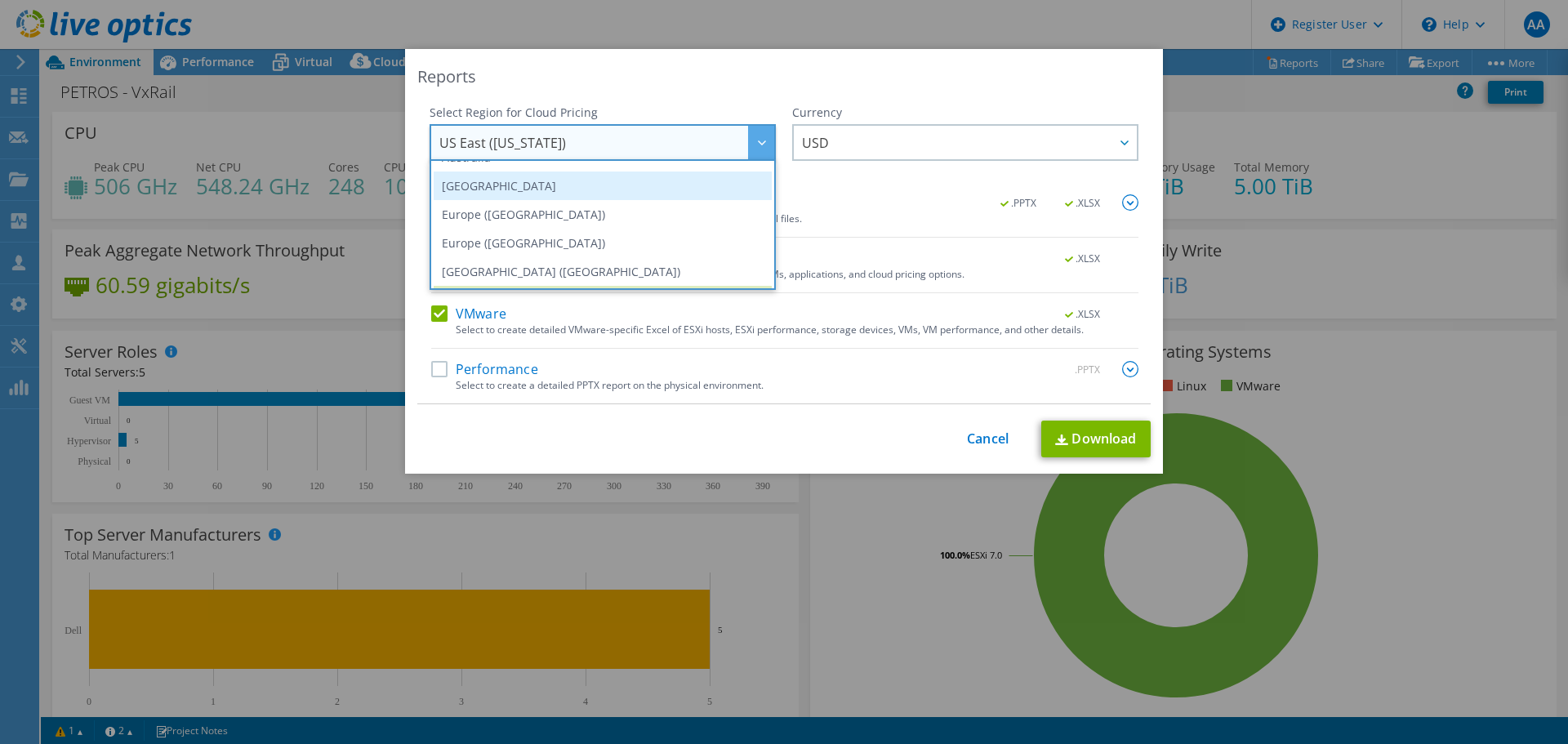
scroll to position [218, 0]
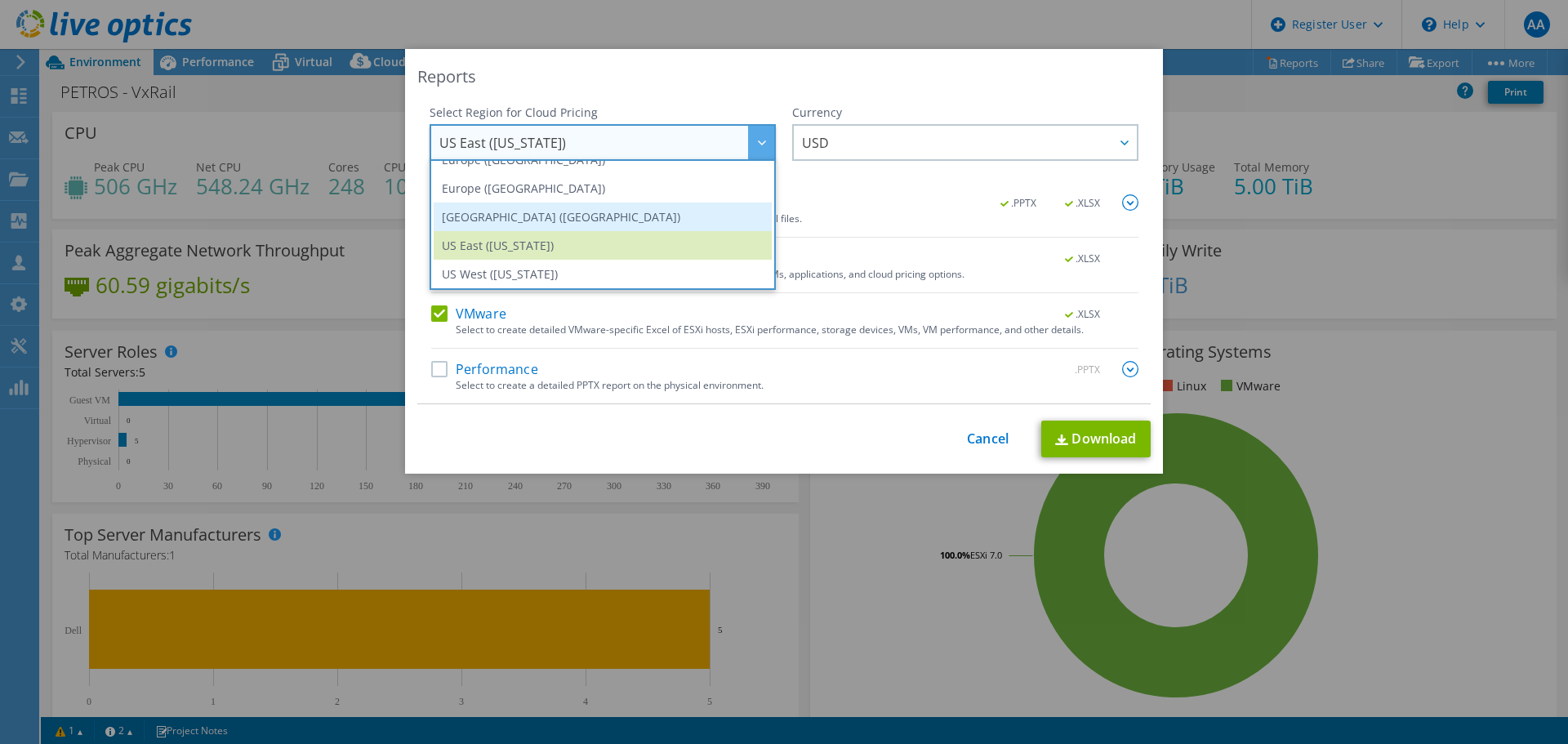
click at [642, 217] on li "[GEOGRAPHIC_DATA] ([GEOGRAPHIC_DATA])" at bounding box center [602, 217] width 338 height 29
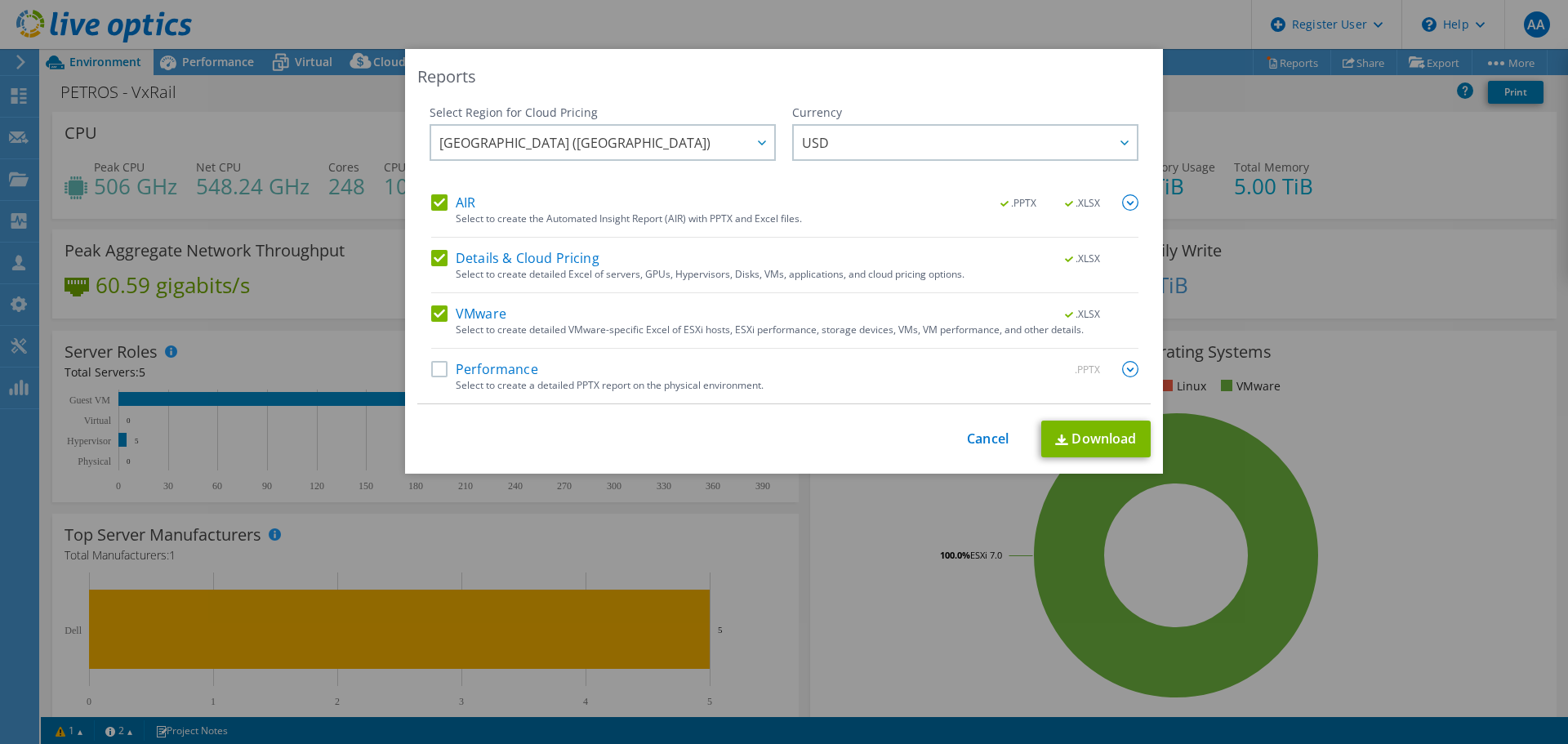
click at [434, 374] on label "Performance" at bounding box center [484, 369] width 107 height 16
click at [0, 0] on input "Performance" at bounding box center [0, 0] width 0 height 0
click at [1071, 437] on link "Download" at bounding box center [1096, 438] width 109 height 37
click at [1119, 135] on div at bounding box center [1123, 142] width 26 height 33
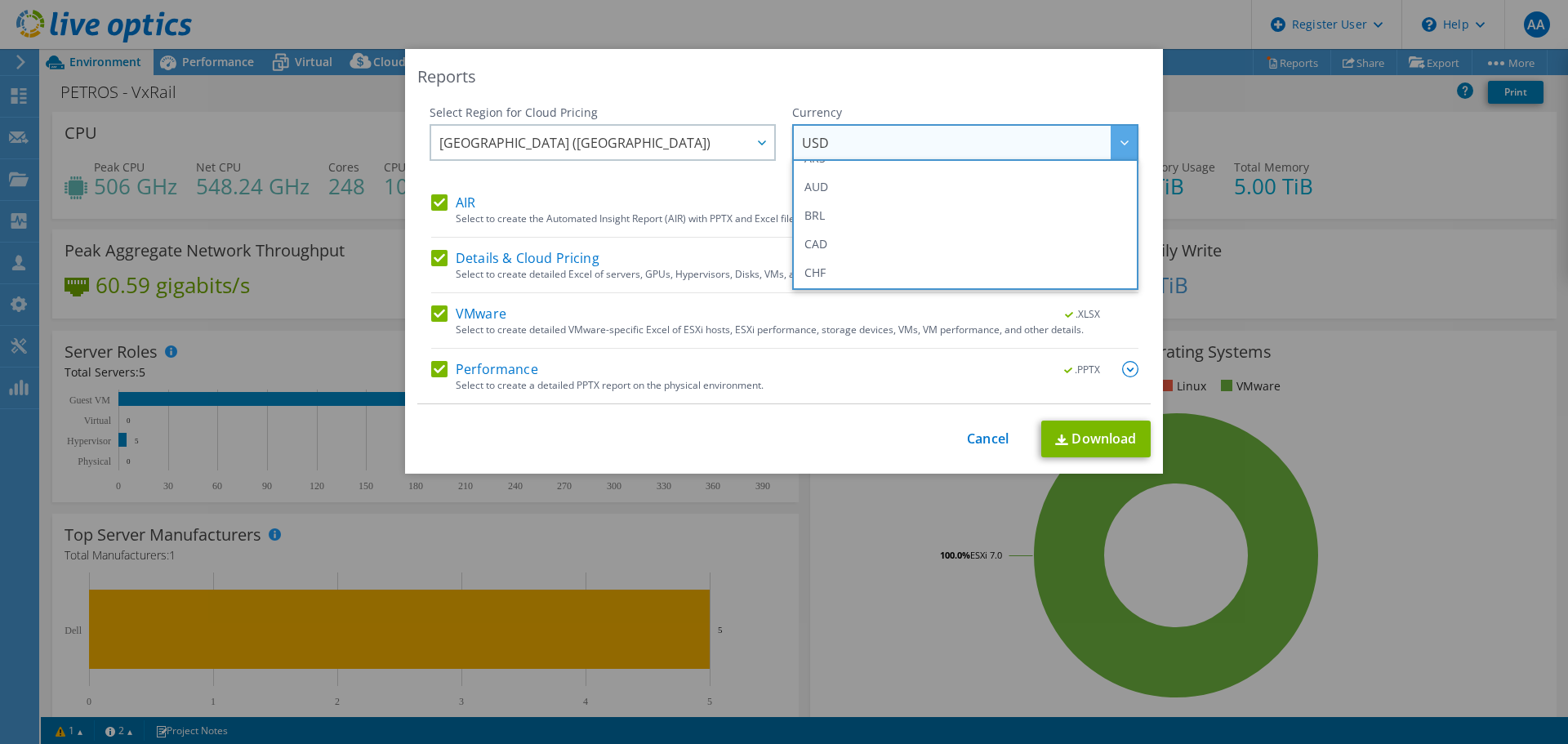
scroll to position [0, 0]
click at [851, 229] on li "BRL" at bounding box center [965, 235] width 338 height 29
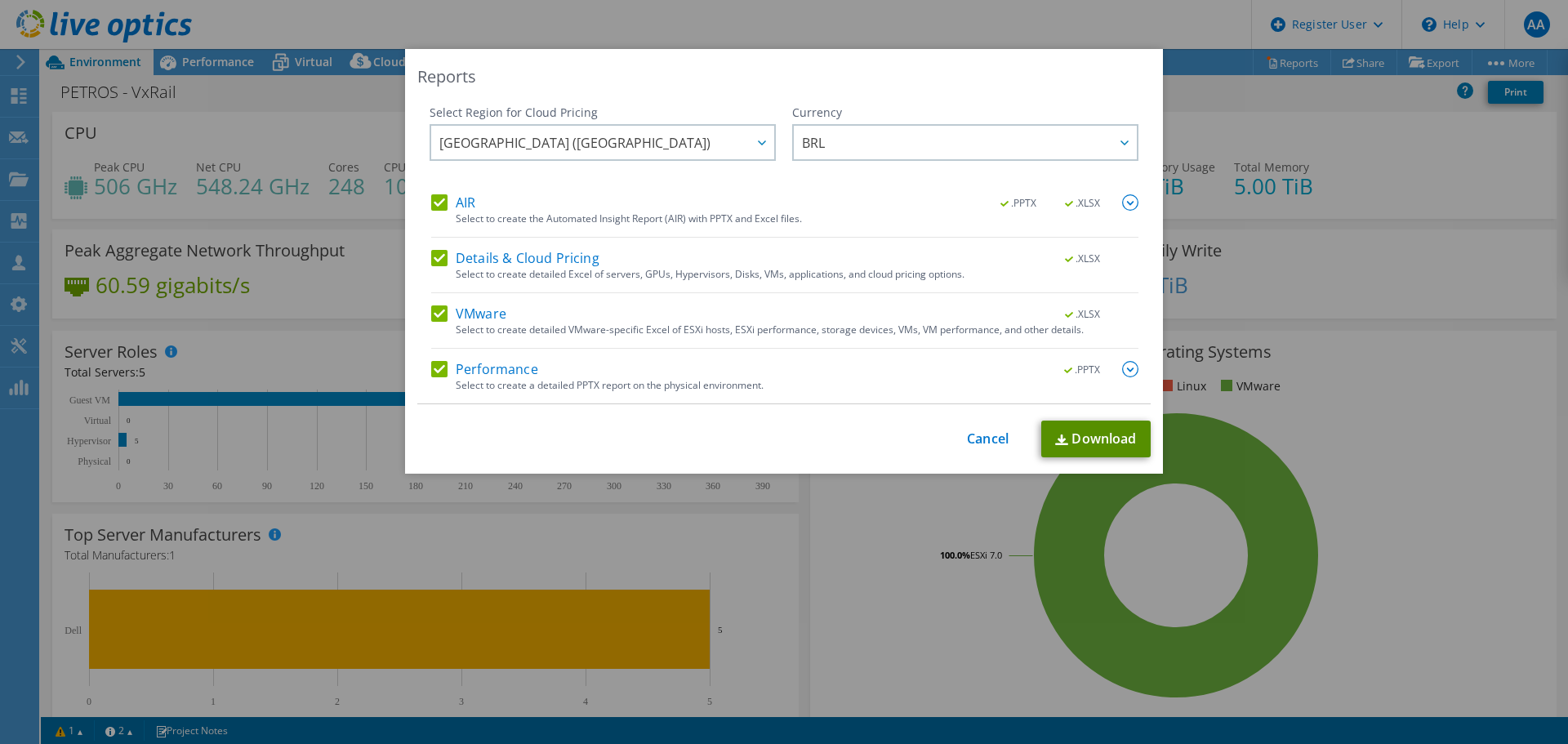
click at [1074, 436] on link "Download" at bounding box center [1096, 438] width 109 height 37
click at [990, 436] on link "Cancel" at bounding box center [987, 438] width 41 height 15
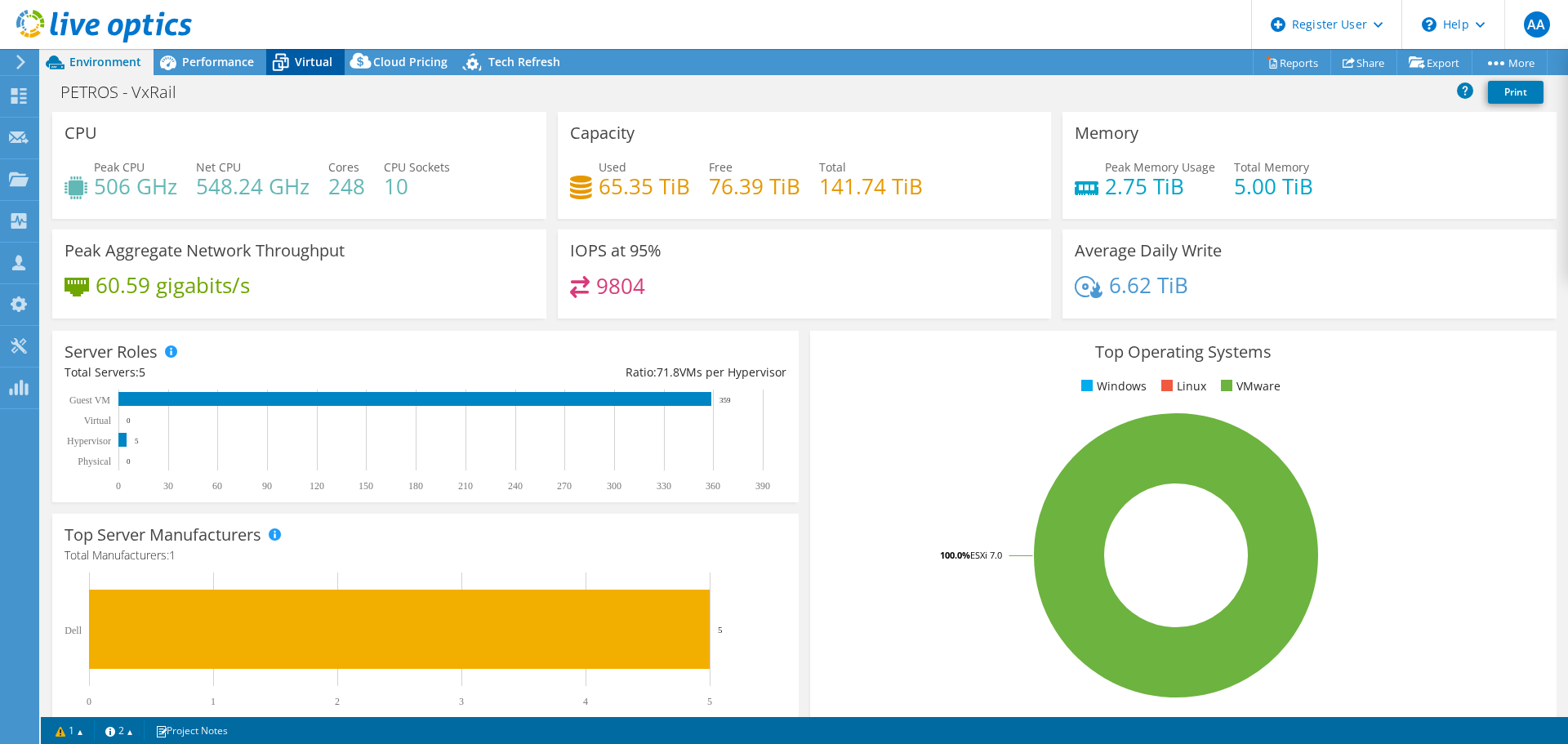
click at [285, 56] on icon at bounding box center [280, 56] width 11 height 5
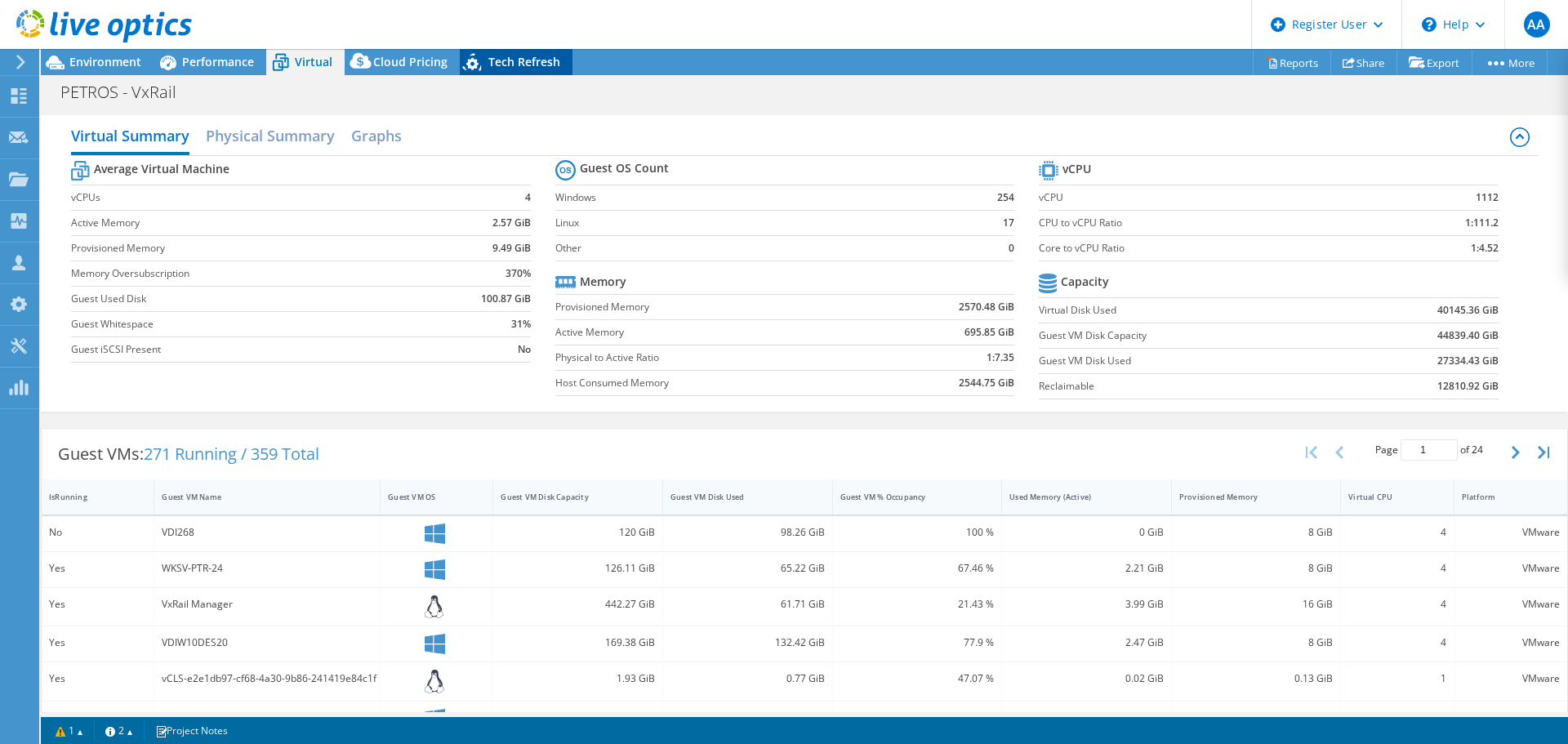
click at [521, 50] on div "Tech Refresh" at bounding box center [516, 62] width 113 height 26
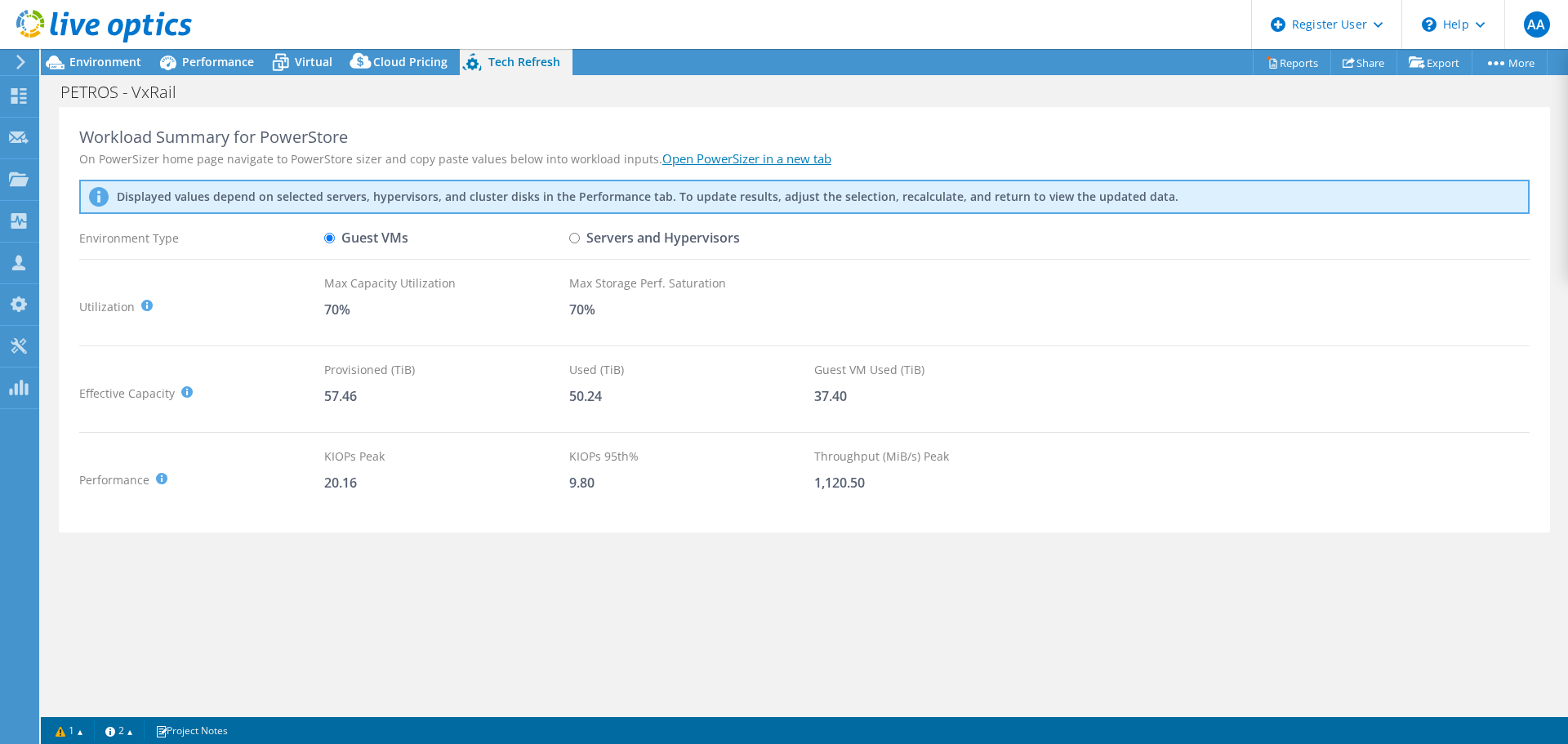
click at [574, 235] on input "Servers and Hypervisors" at bounding box center [574, 238] width 11 height 11
radio input "true"
radio input "false"
click at [224, 65] on span "Performance" at bounding box center [218, 61] width 72 height 15
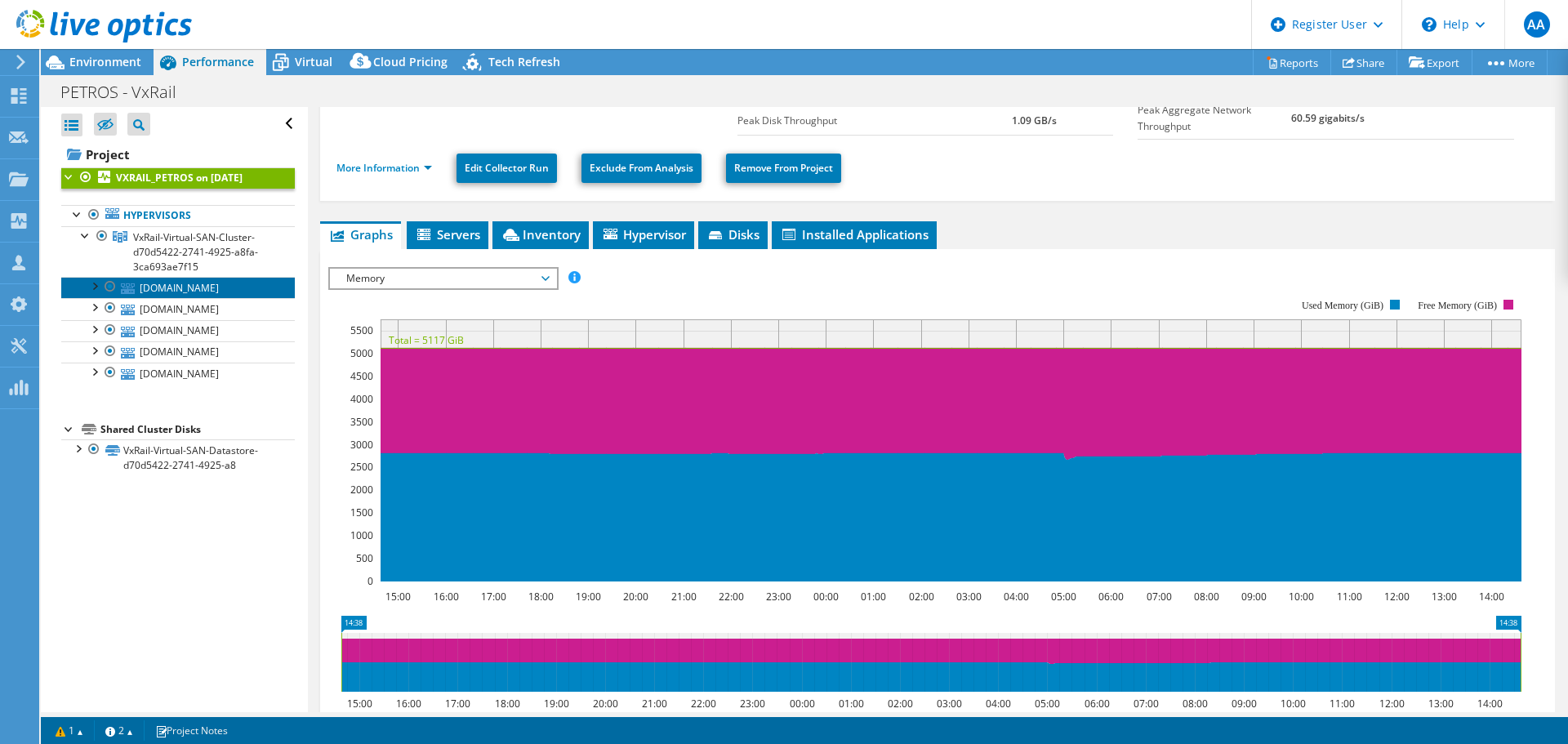
click at [161, 286] on link "[DOMAIN_NAME]" at bounding box center [177, 288] width 234 height 22
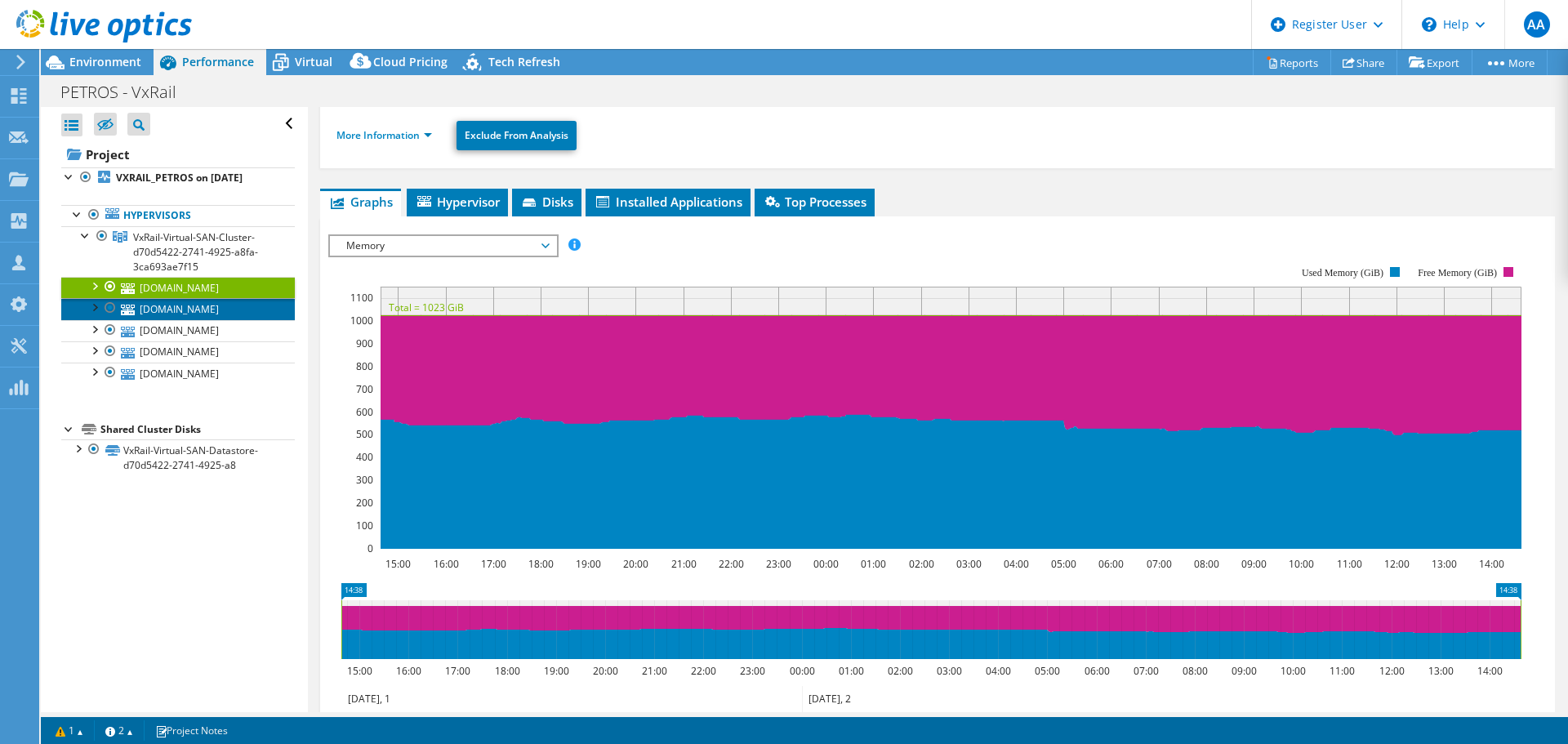
click at [160, 312] on link "[DOMAIN_NAME]" at bounding box center [177, 309] width 234 height 22
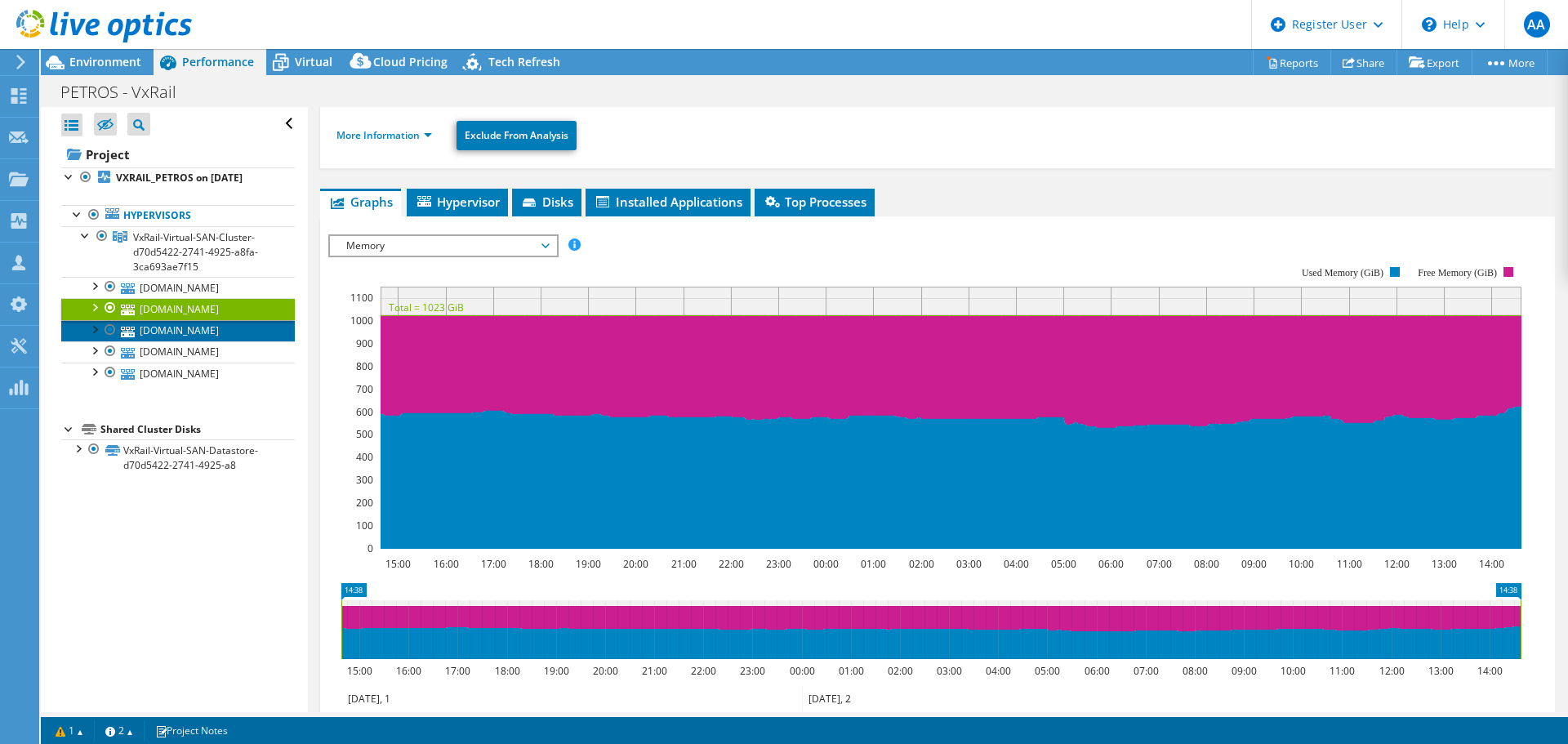
click at [163, 336] on link "[DOMAIN_NAME]" at bounding box center [177, 331] width 234 height 22
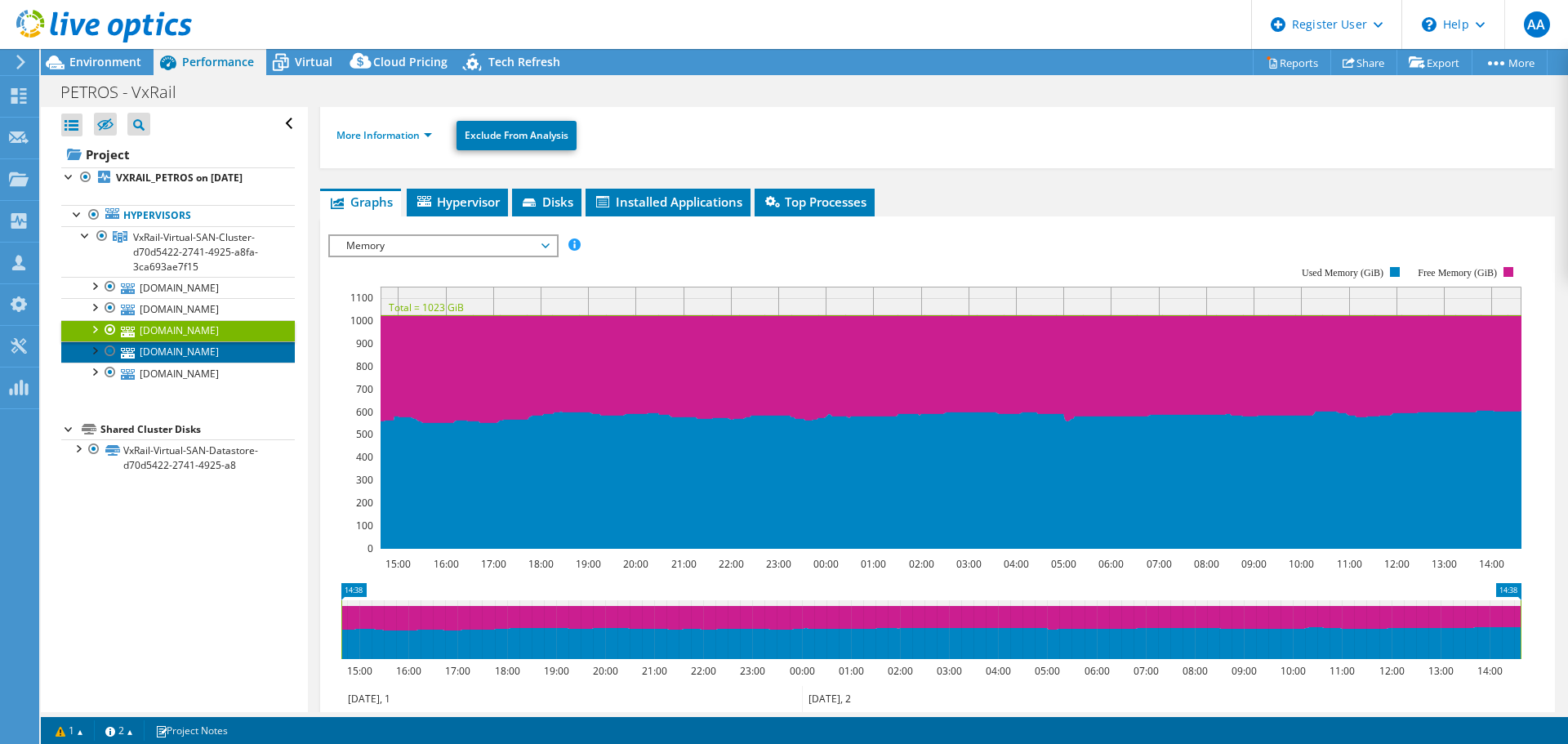
click at [166, 350] on link "[DOMAIN_NAME]" at bounding box center [177, 352] width 234 height 22
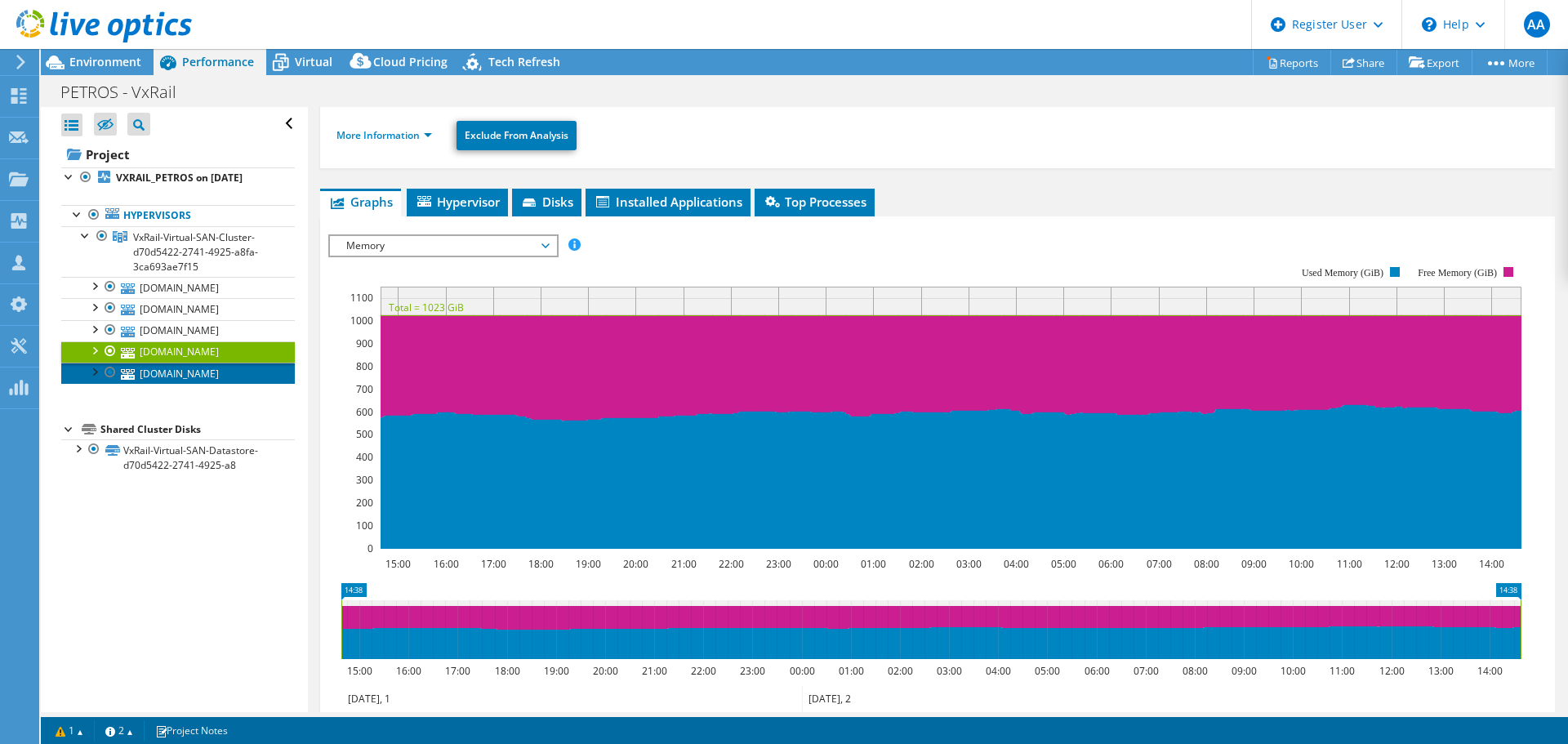
click at [168, 371] on link "[DOMAIN_NAME]" at bounding box center [177, 374] width 234 height 22
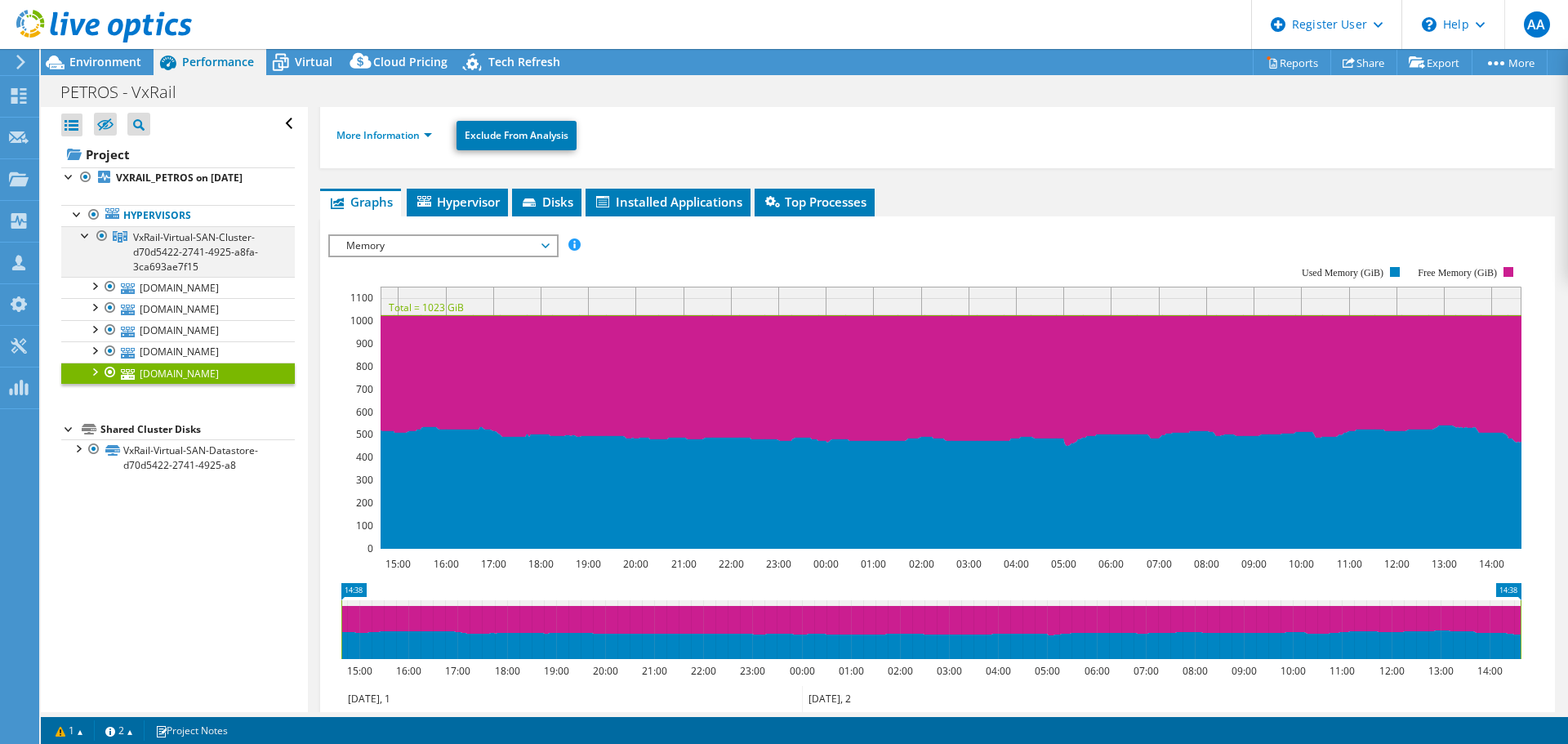
click at [82, 235] on div at bounding box center [86, 234] width 16 height 16
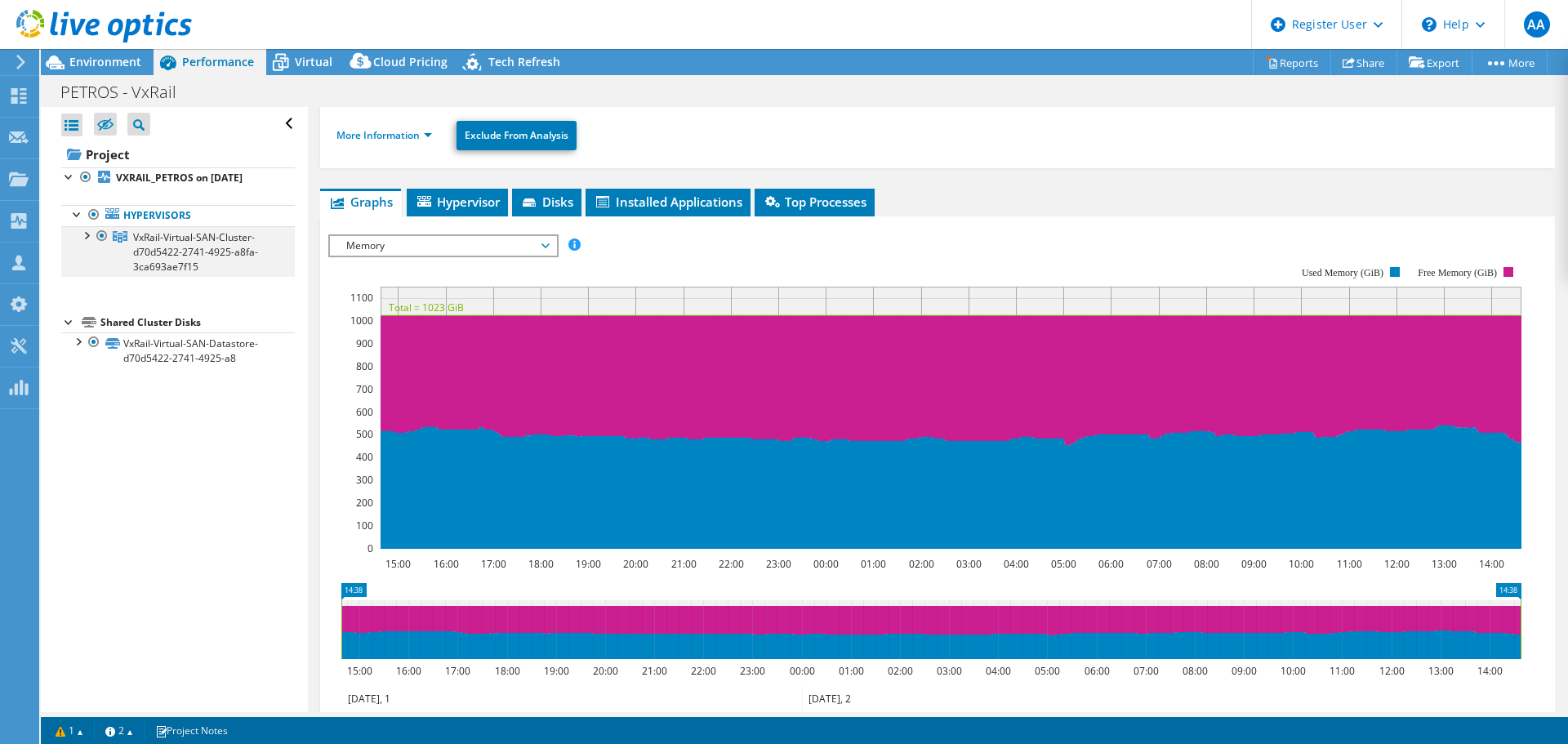
click at [82, 235] on div at bounding box center [86, 234] width 16 height 16
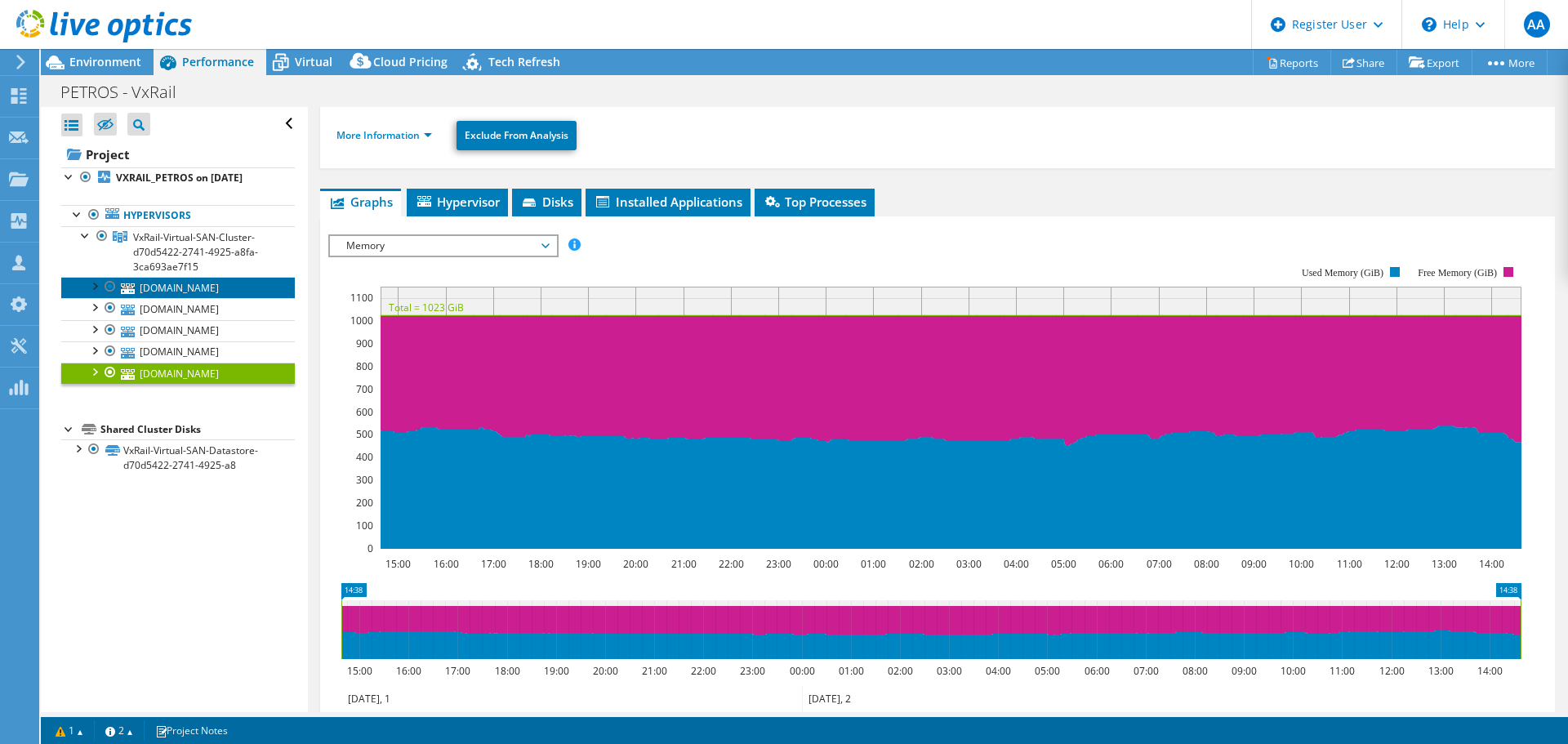
click at [171, 289] on link "[DOMAIN_NAME]" at bounding box center [177, 288] width 234 height 22
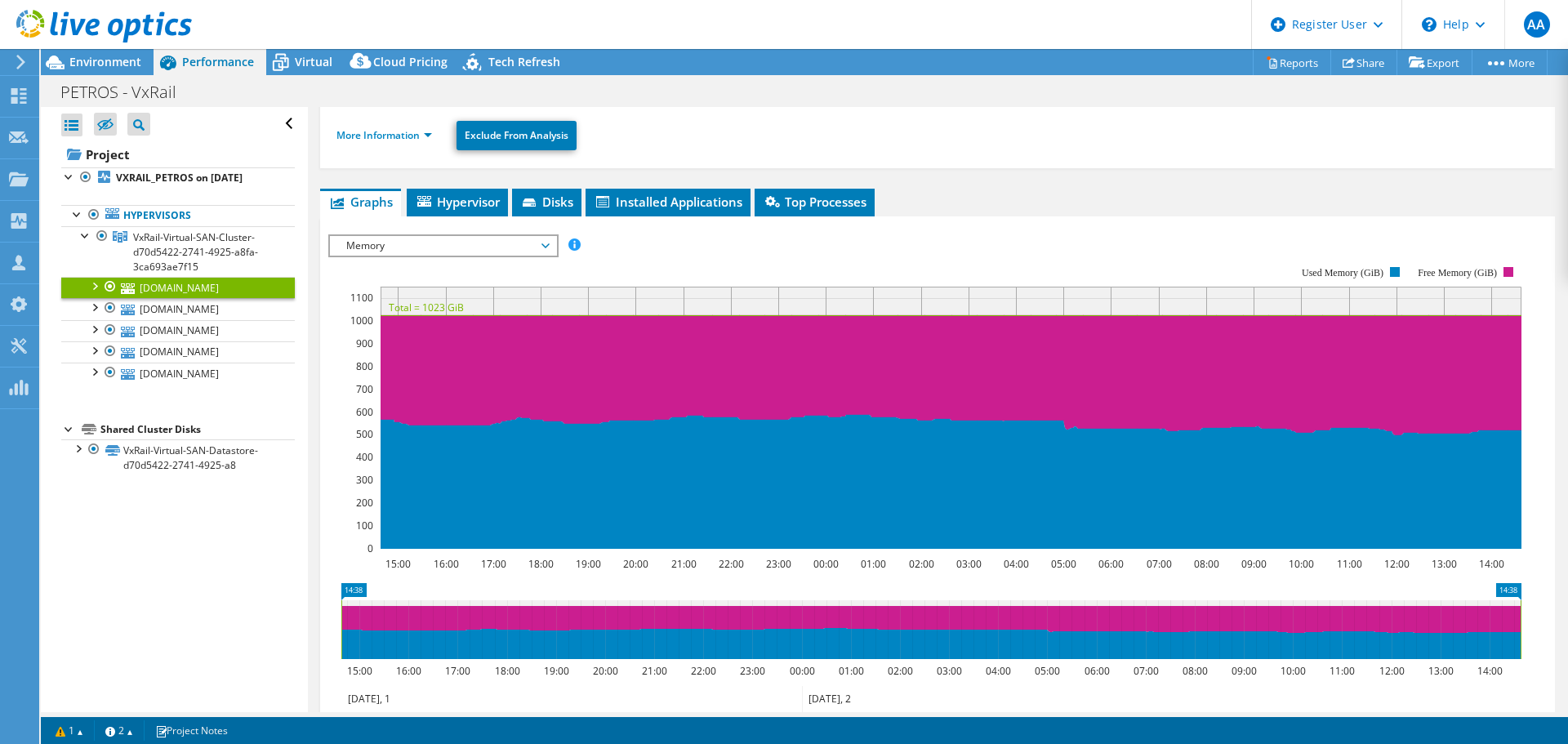
click at [539, 244] on span "Memory" at bounding box center [443, 246] width 210 height 20
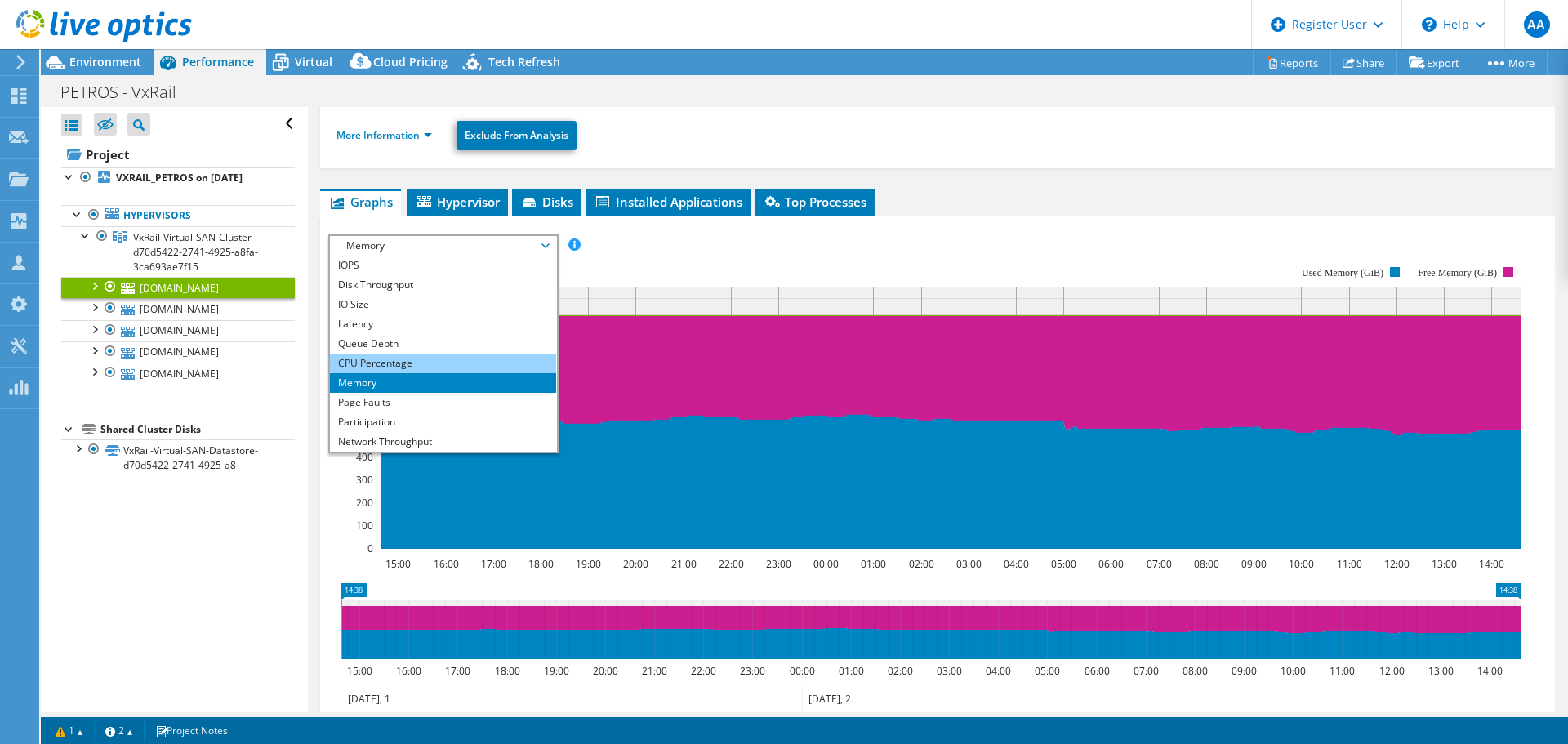
click at [367, 361] on li "CPU Percentage" at bounding box center [443, 364] width 226 height 20
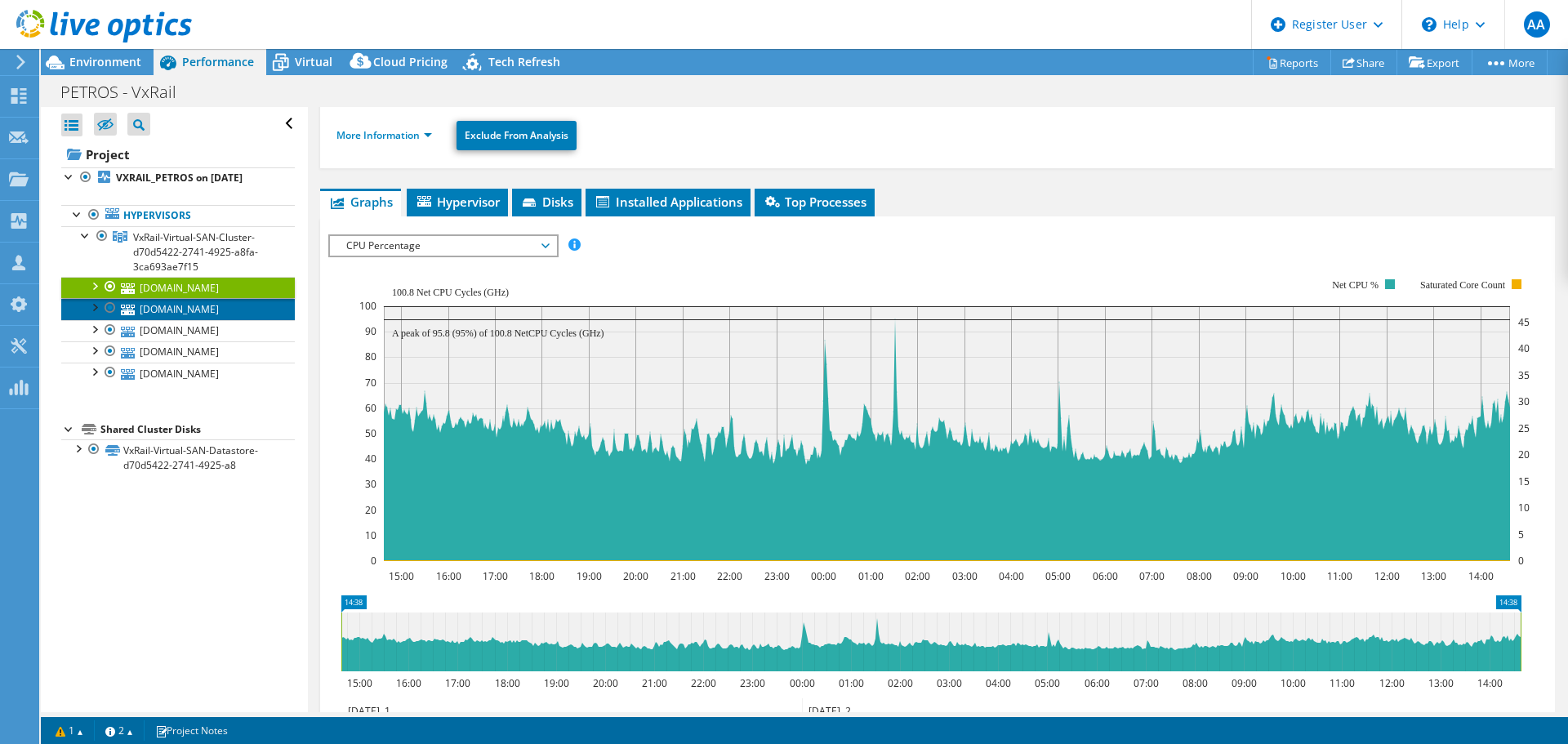
click at [225, 311] on link "[DOMAIN_NAME]" at bounding box center [177, 309] width 234 height 22
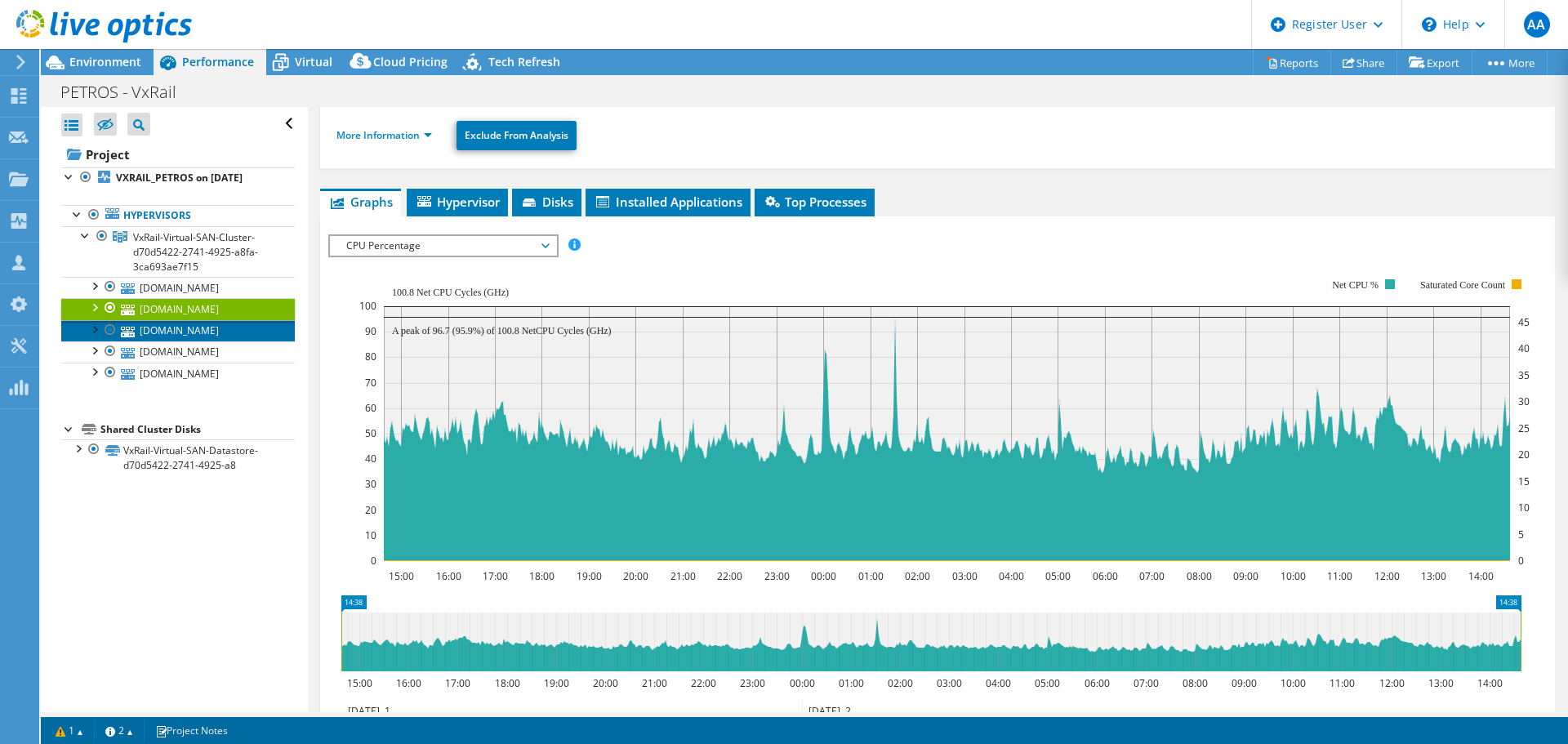
click at [219, 327] on link "[DOMAIN_NAME]" at bounding box center [177, 331] width 234 height 22
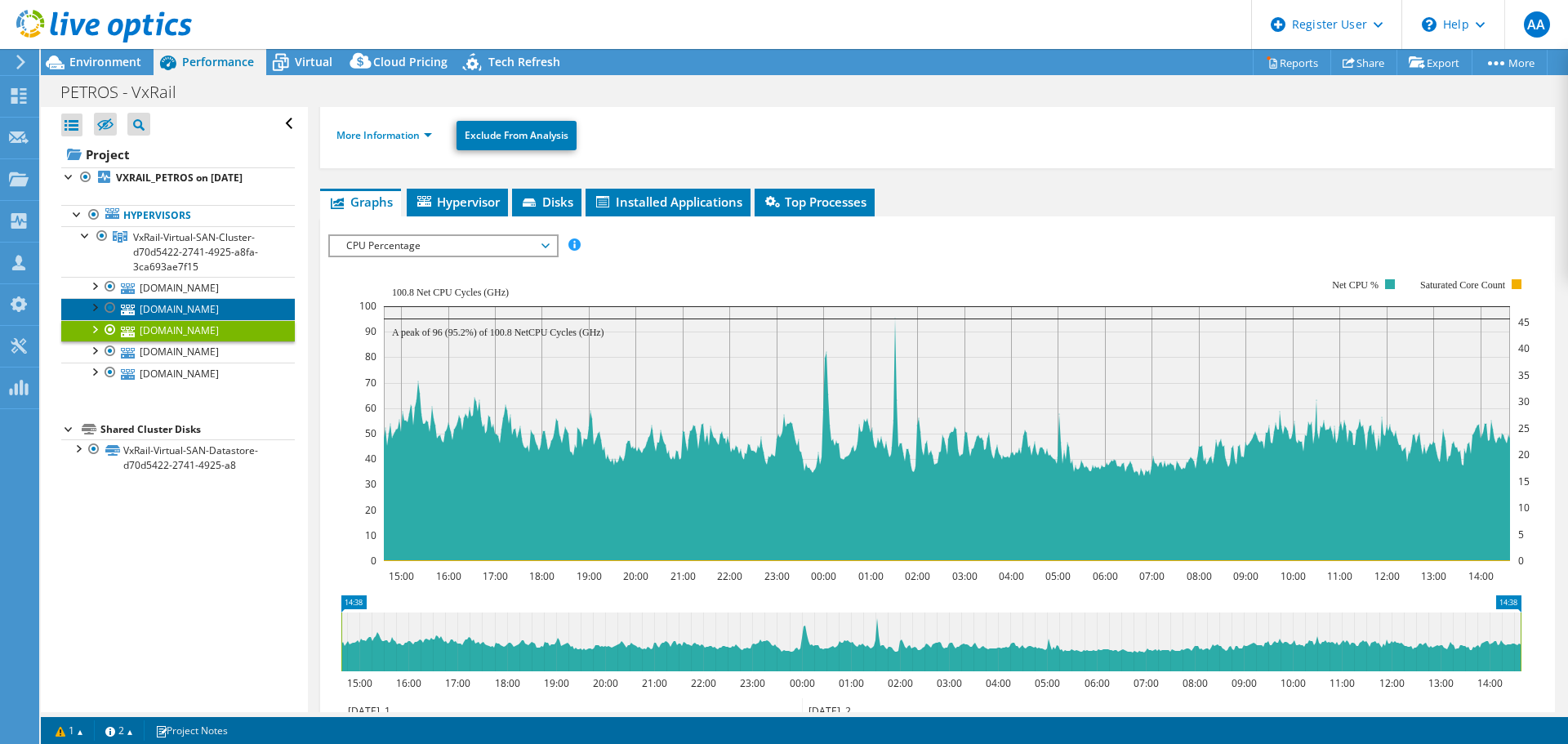
click at [219, 310] on link "[DOMAIN_NAME]" at bounding box center [177, 309] width 234 height 22
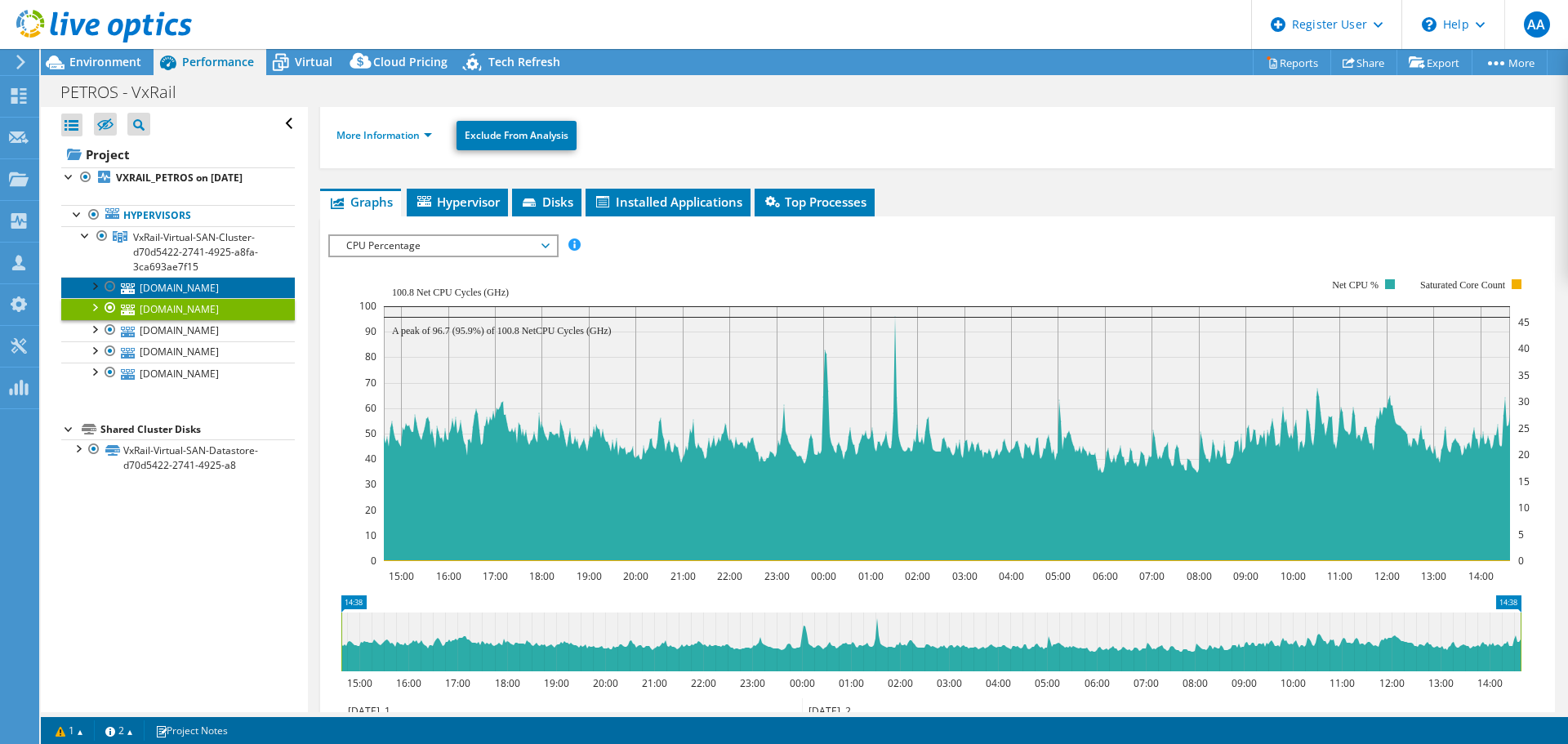
click at [220, 285] on link "[DOMAIN_NAME]" at bounding box center [177, 288] width 234 height 22
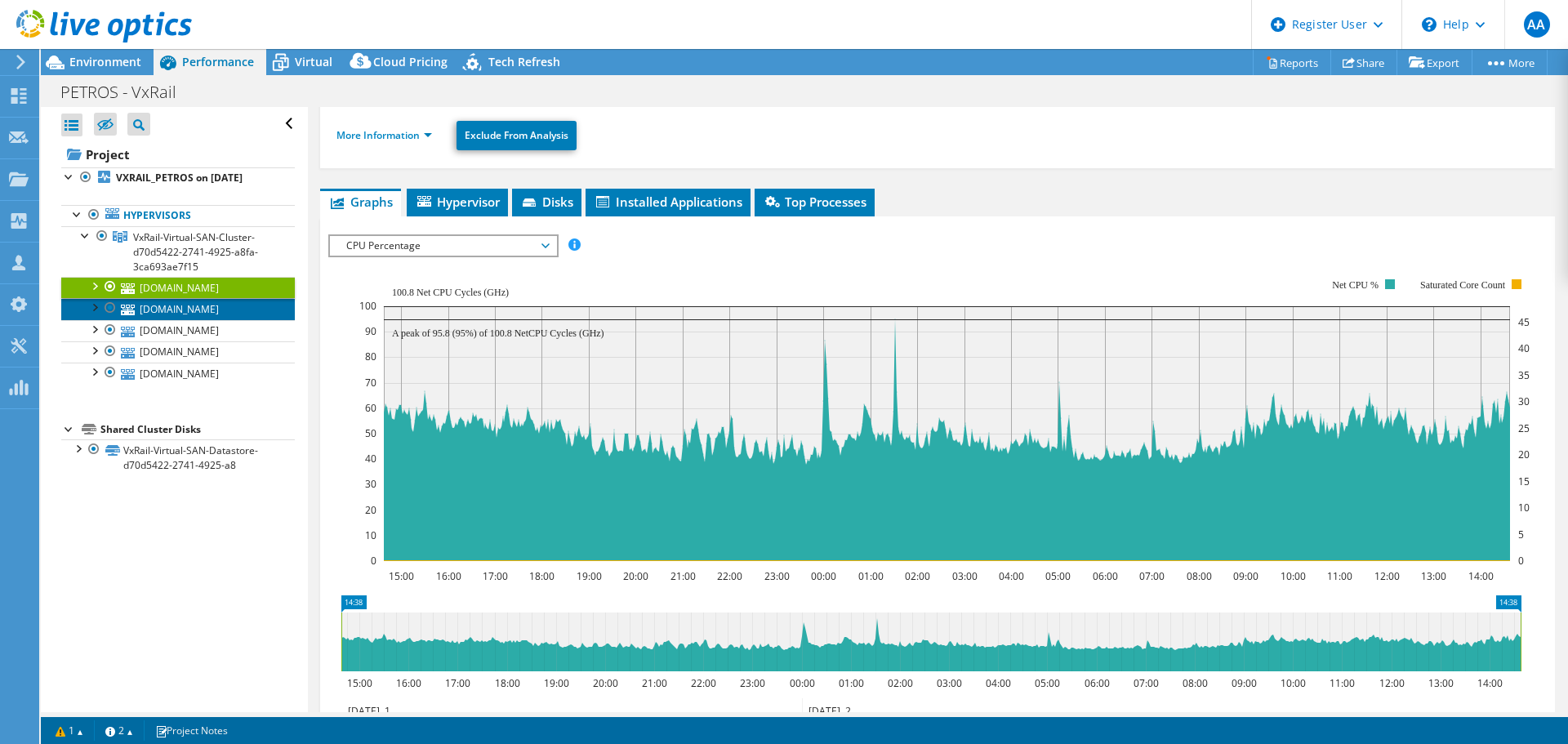
click at [211, 315] on link "[DOMAIN_NAME]" at bounding box center [177, 309] width 234 height 22
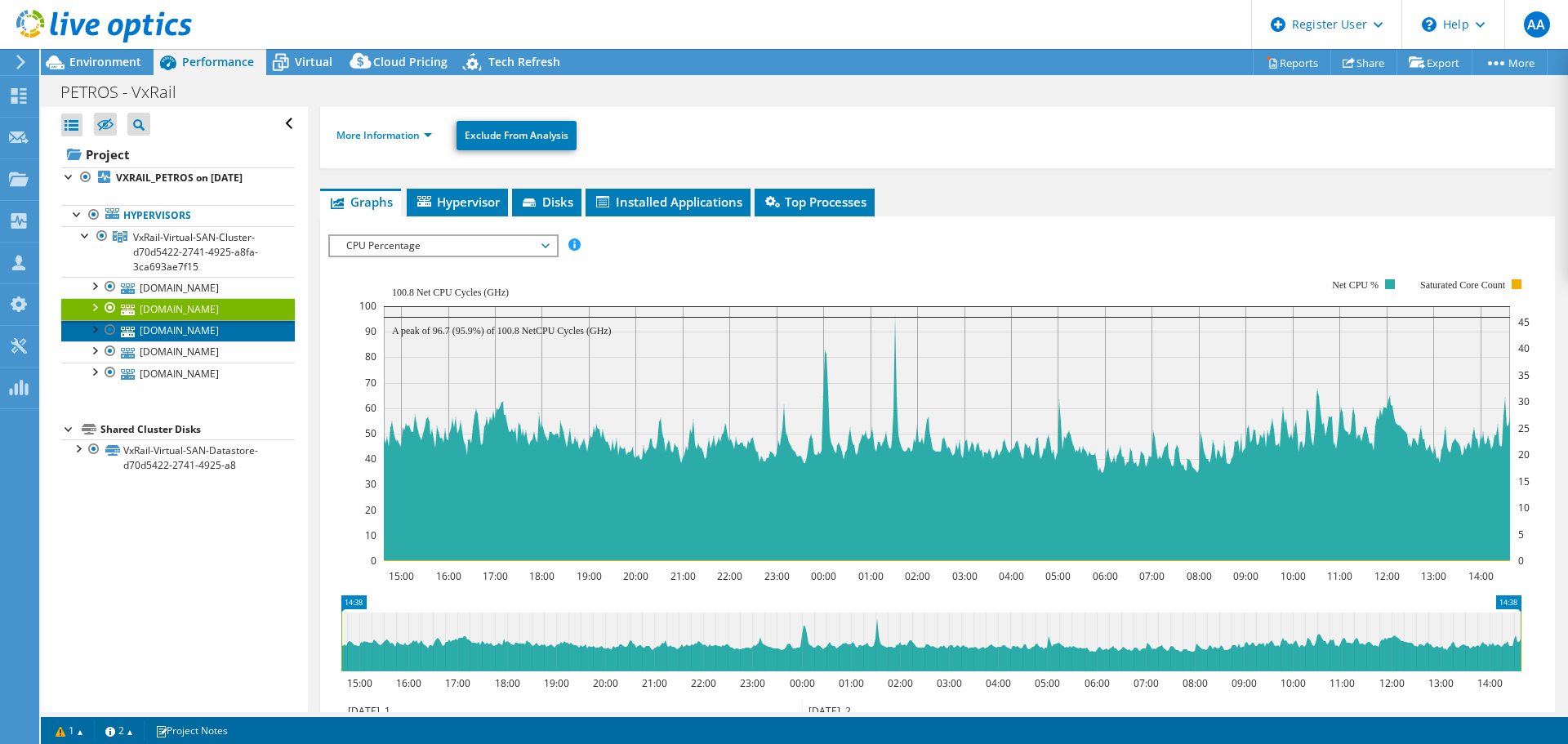
click at [200, 332] on link "[DOMAIN_NAME]" at bounding box center [177, 331] width 234 height 22
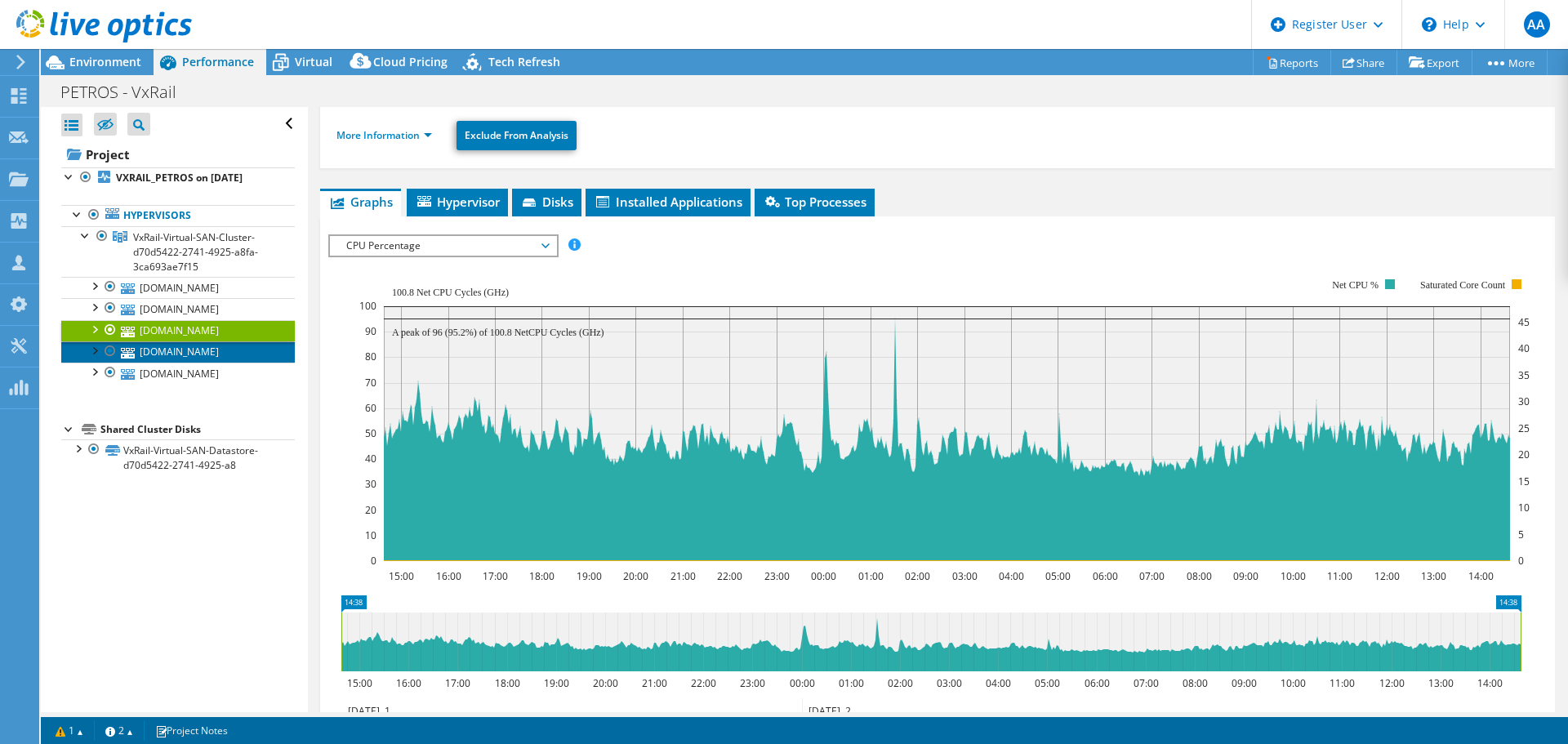
click at [197, 351] on link "[DOMAIN_NAME]" at bounding box center [177, 352] width 234 height 22
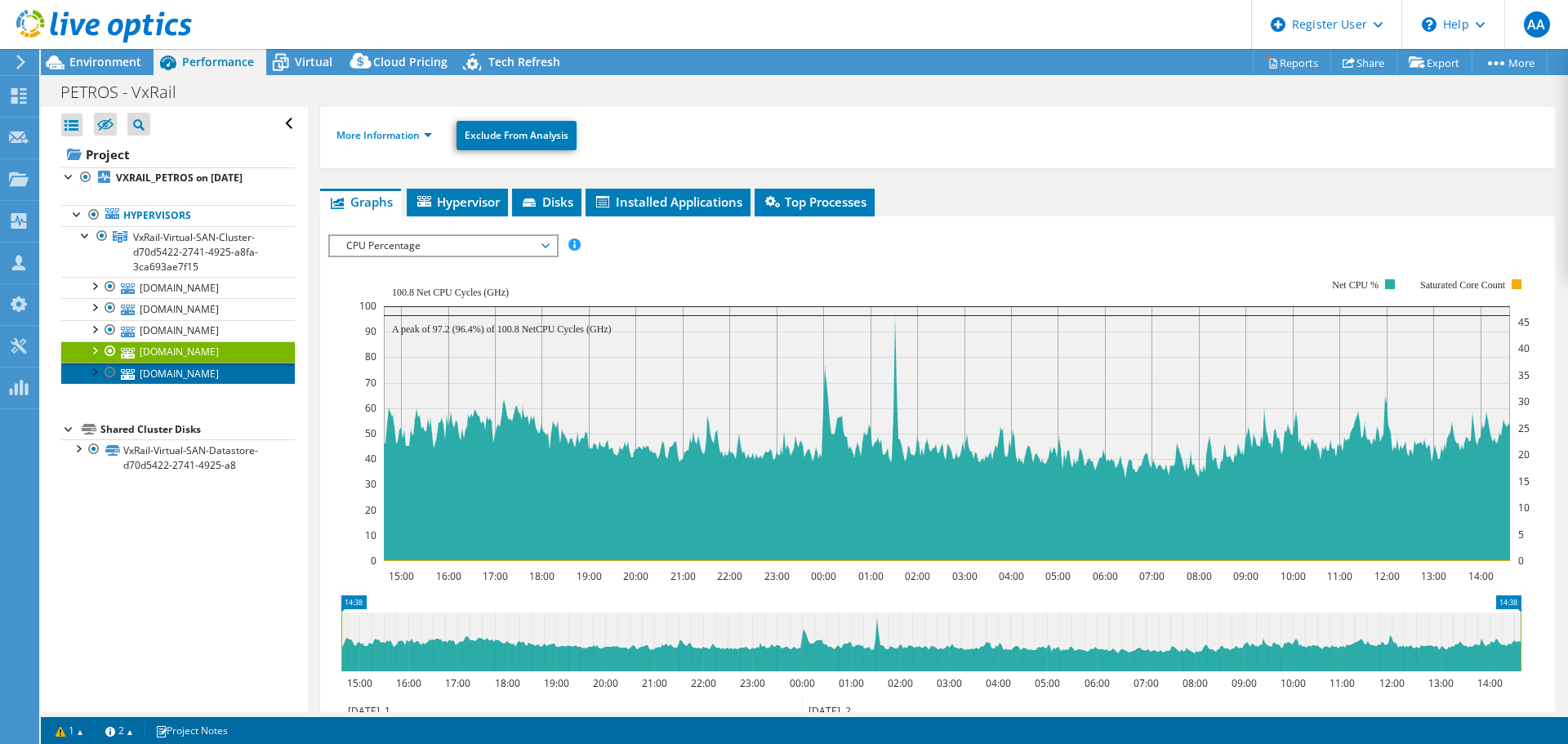
click at [194, 372] on link "[DOMAIN_NAME]" at bounding box center [177, 374] width 234 height 22
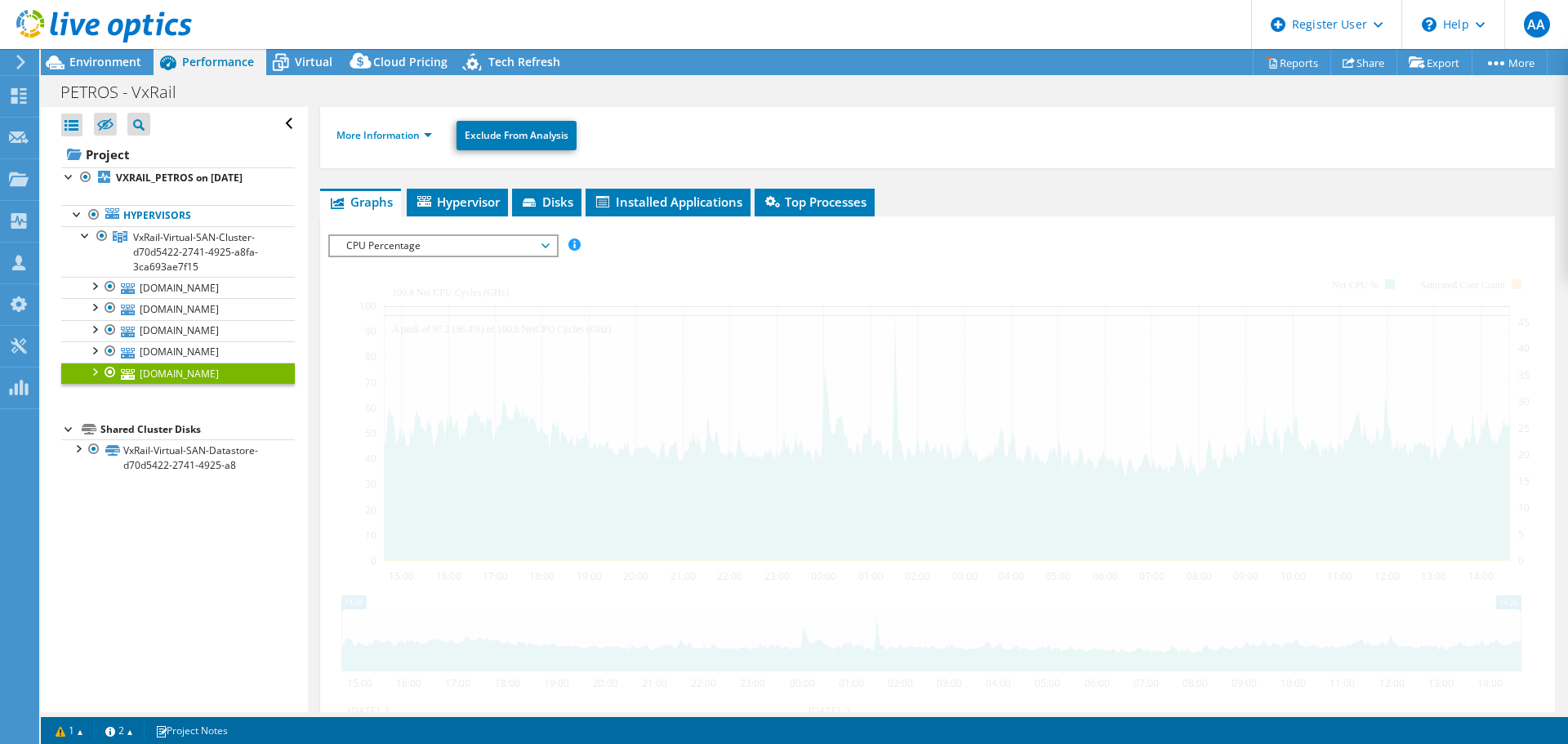
click at [191, 374] on link "[DOMAIN_NAME]" at bounding box center [177, 374] width 234 height 22
click at [193, 350] on link "[DOMAIN_NAME]" at bounding box center [177, 352] width 234 height 22
